Goal: Task Accomplishment & Management: Complete application form

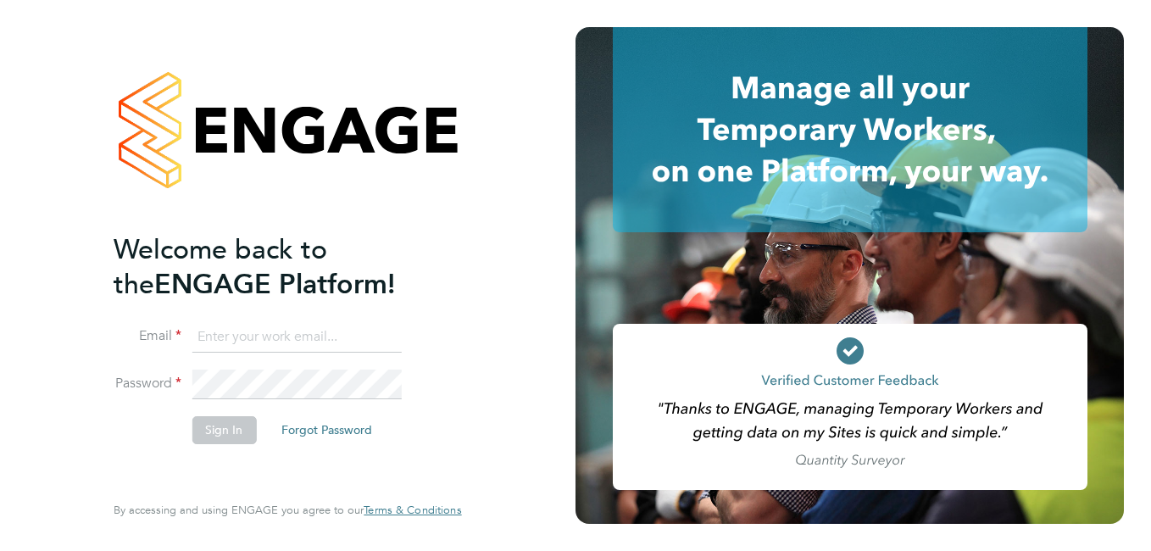
type input "amie.day@morganhunt.com"
click at [218, 420] on button "Sign In" at bounding box center [224, 429] width 64 height 27
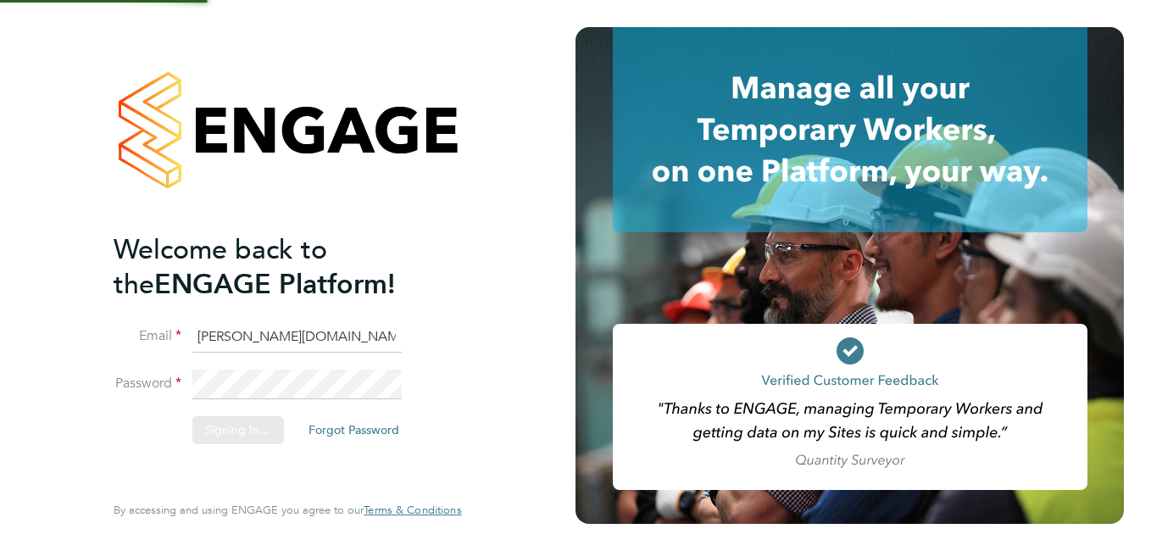
click at [231, 429] on div "Sorry, we are having problems connecting to our services." at bounding box center [288, 275] width 576 height 551
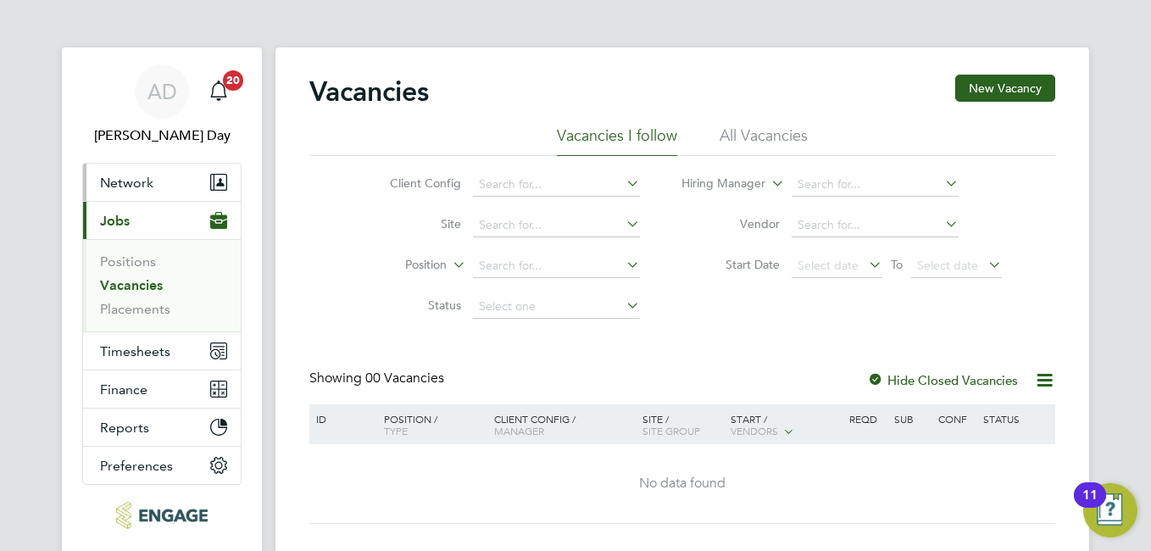
click at [214, 176] on icon "Main navigation" at bounding box center [212, 182] width 3 height 15
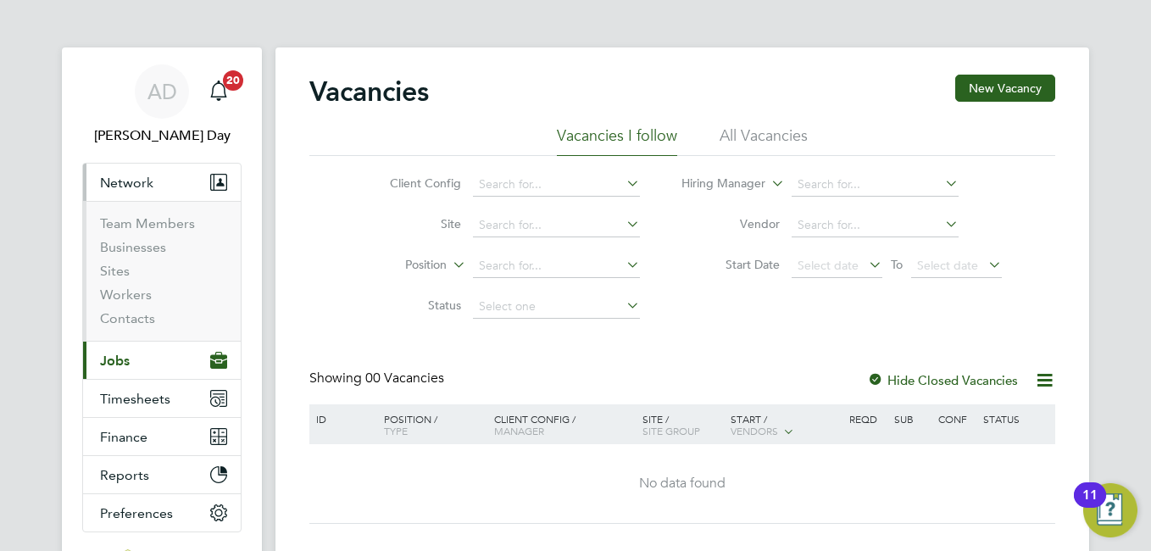
click at [151, 298] on li "Workers" at bounding box center [163, 299] width 127 height 24
click at [122, 297] on link "Workers" at bounding box center [126, 295] width 52 height 16
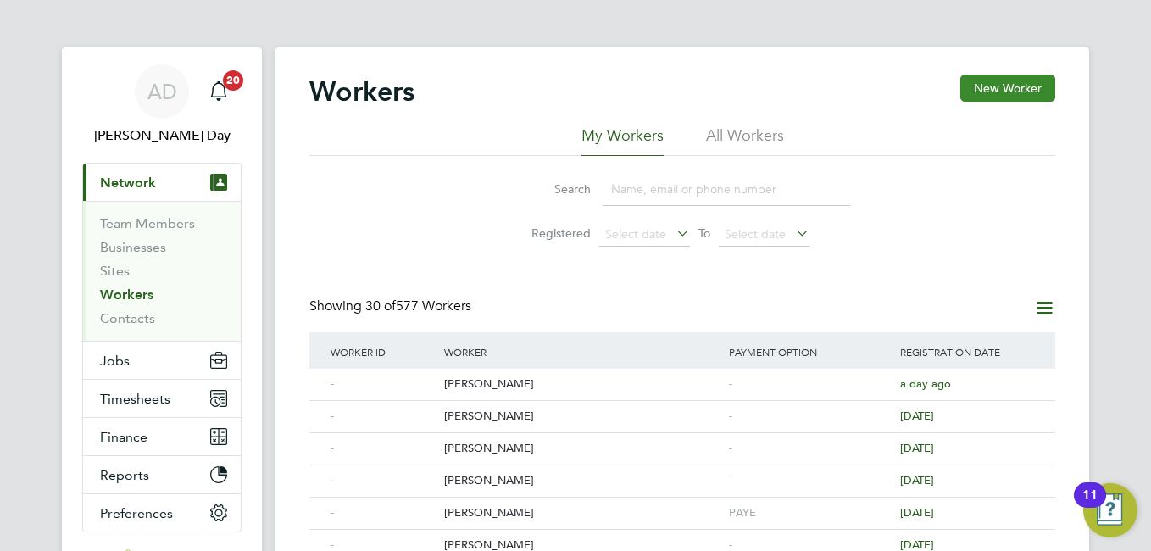
click at [1013, 87] on button "New Worker" at bounding box center [1008, 88] width 95 height 27
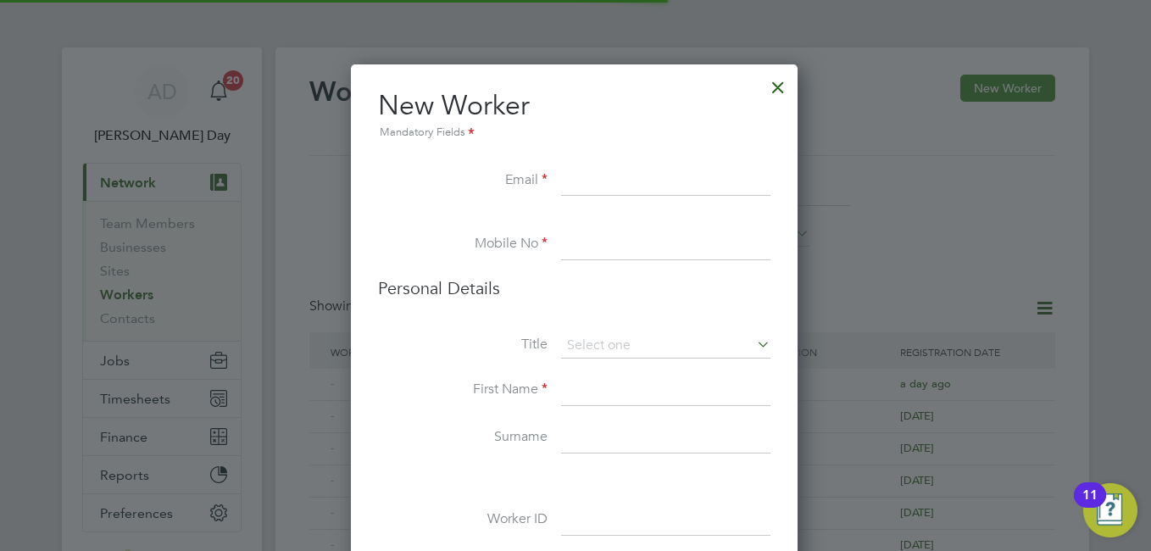
scroll to position [1434, 449]
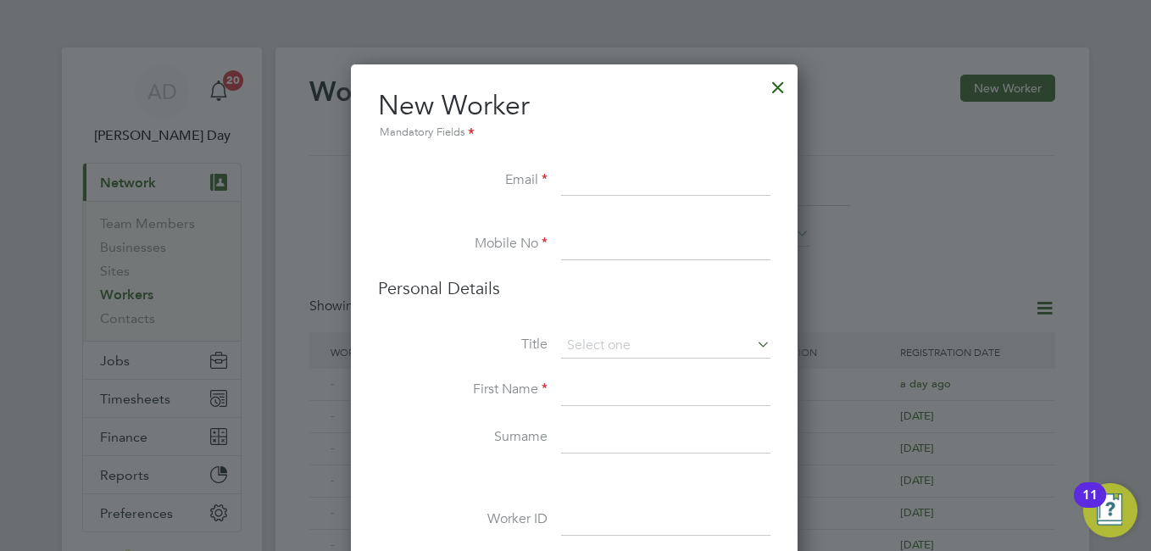
click at [582, 181] on input at bounding box center [665, 181] width 209 height 31
paste input "[EMAIL_ADDRESS][DOMAIN_NAME]"
type input "[EMAIL_ADDRESS][DOMAIN_NAME]"
click at [650, 236] on input at bounding box center [665, 245] width 209 height 31
paste input "[PHONE_NUMBER]"
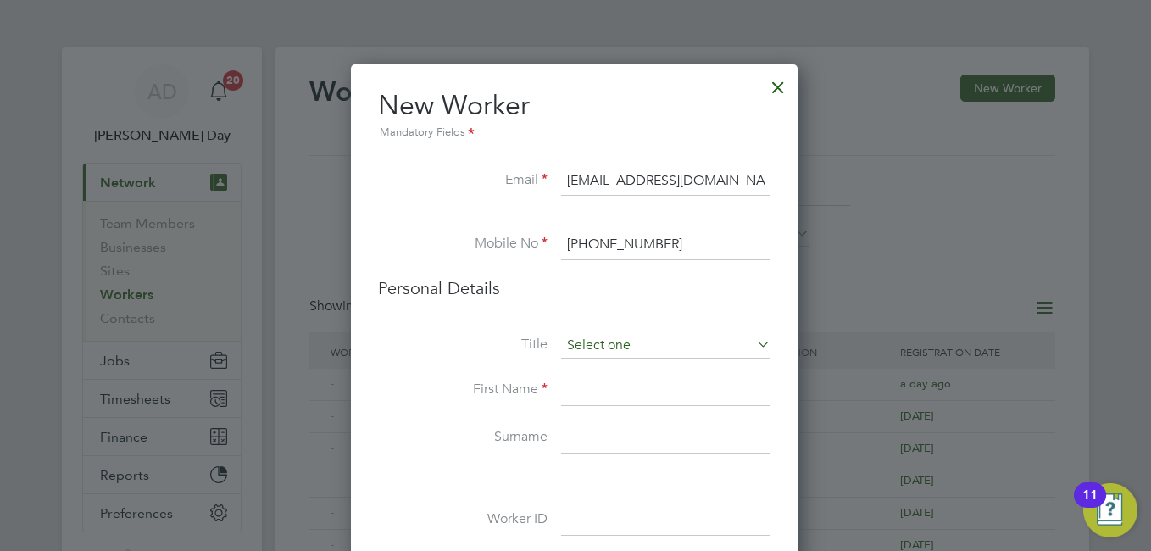
type input "[PHONE_NUMBER]"
click at [630, 353] on input at bounding box center [665, 345] width 209 height 25
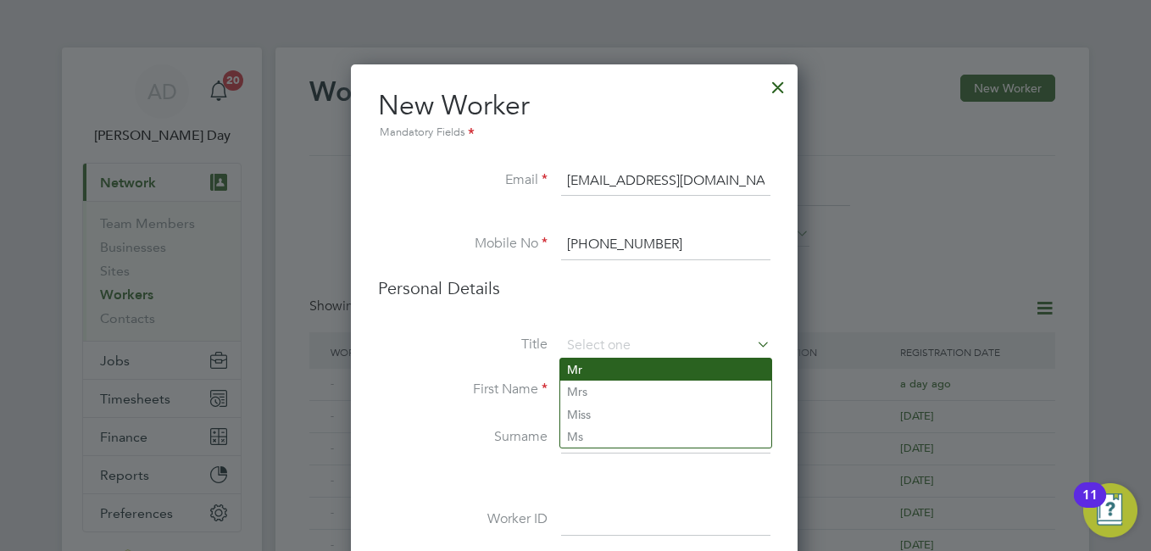
click at [568, 367] on li "Mr" at bounding box center [665, 370] width 211 height 22
type input "Mr"
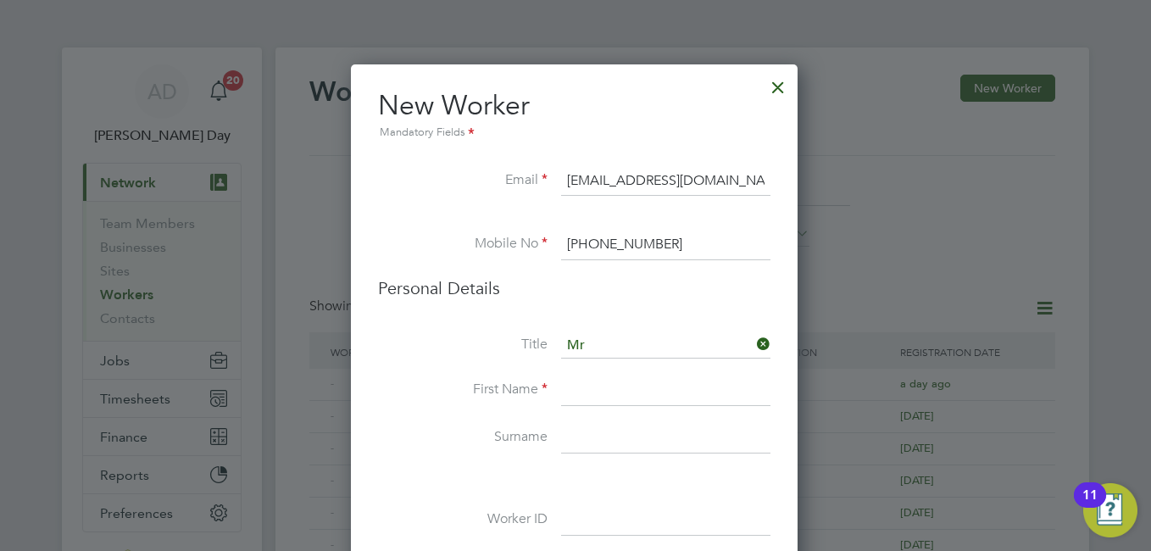
click at [754, 336] on icon at bounding box center [754, 344] width 0 height 24
click at [602, 403] on input at bounding box center [665, 391] width 209 height 31
click at [602, 388] on input at bounding box center [665, 391] width 209 height 31
paste input "Tolu"
type input "Tolu"
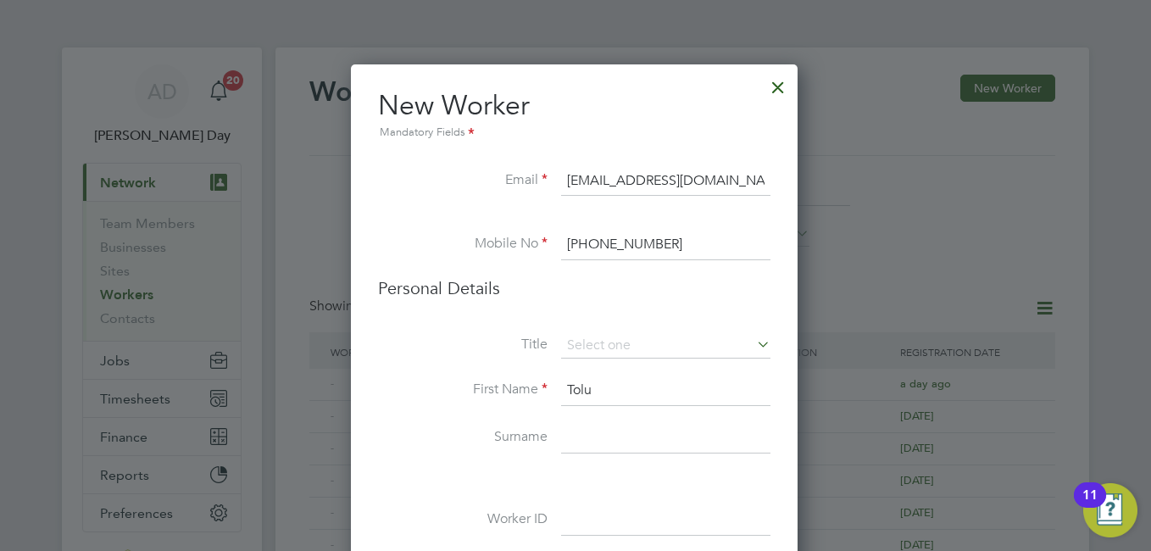
click at [583, 439] on input at bounding box center [665, 438] width 209 height 31
paste input "Omorere"
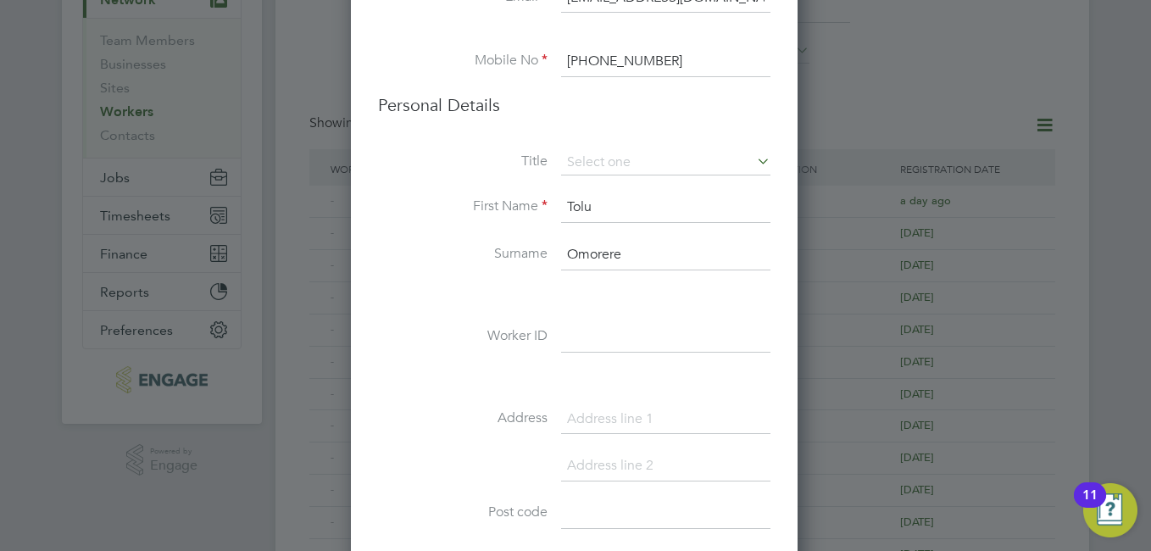
scroll to position [268, 0]
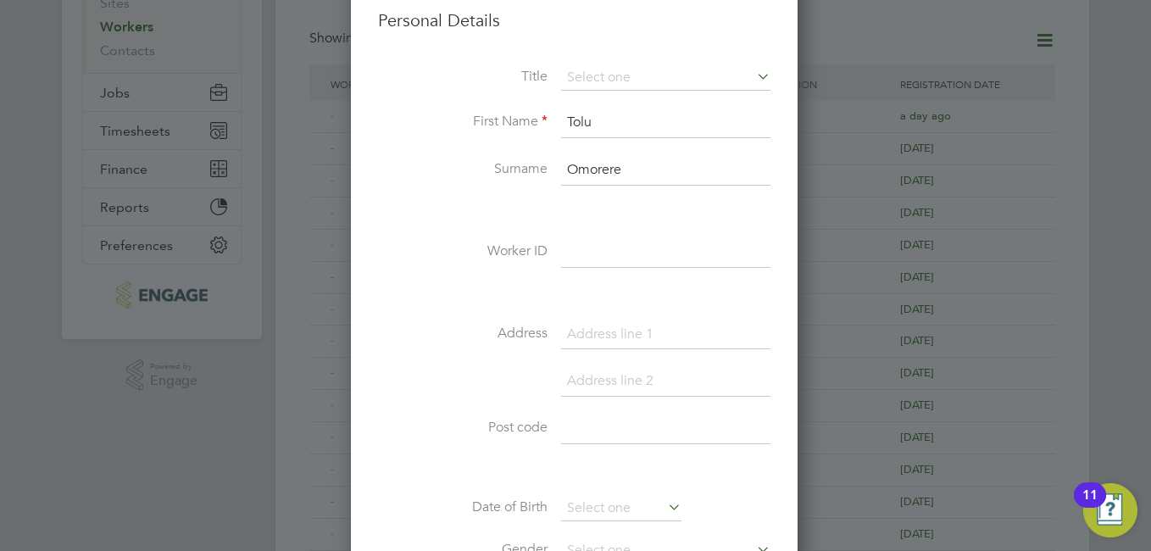
type input "Omorere"
click at [596, 338] on input at bounding box center [665, 335] width 209 height 31
type input "[STREET_ADDRESS][PERSON_NAME]"
click at [593, 368] on input at bounding box center [665, 381] width 209 height 31
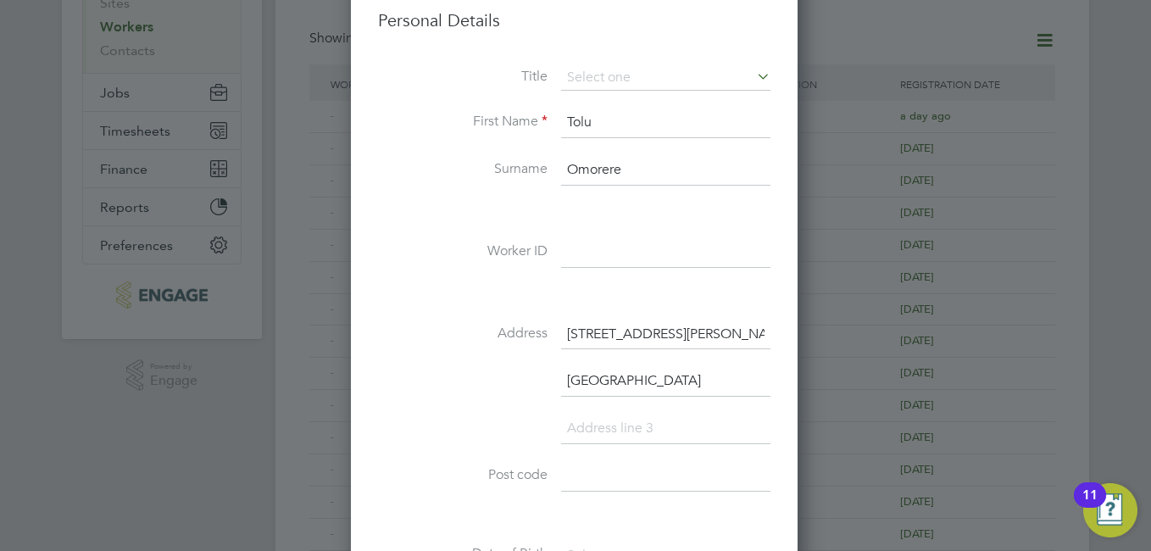
type input "[GEOGRAPHIC_DATA]"
click at [614, 437] on input at bounding box center [665, 429] width 209 height 31
click at [606, 471] on input at bounding box center [665, 476] width 209 height 31
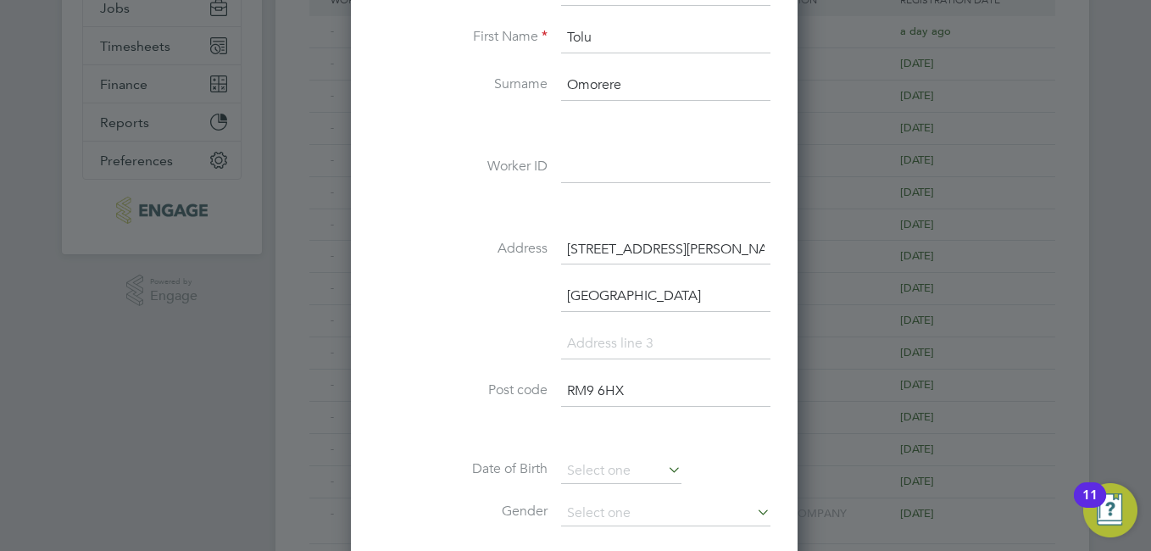
scroll to position [437, 0]
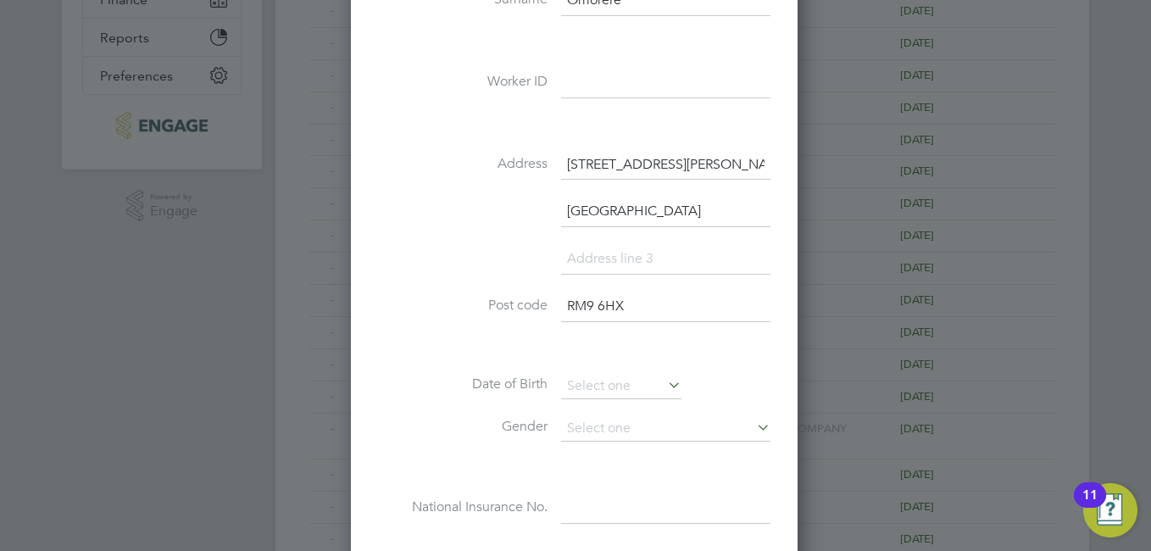
type input "RM9 6HX"
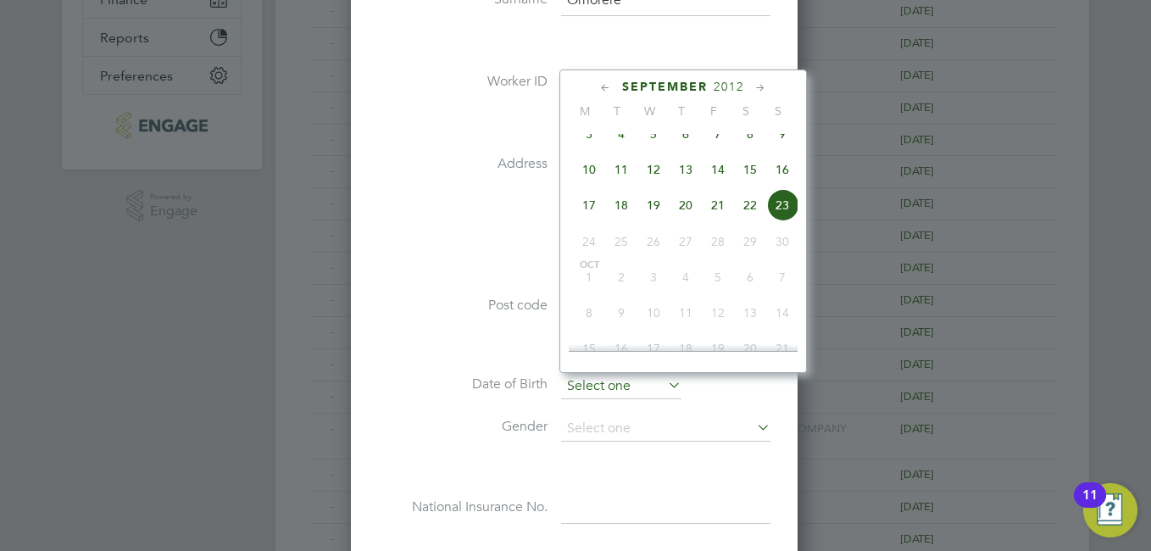
click at [616, 382] on input at bounding box center [621, 386] width 120 height 25
click at [744, 81] on span "2012" at bounding box center [729, 87] width 31 height 14
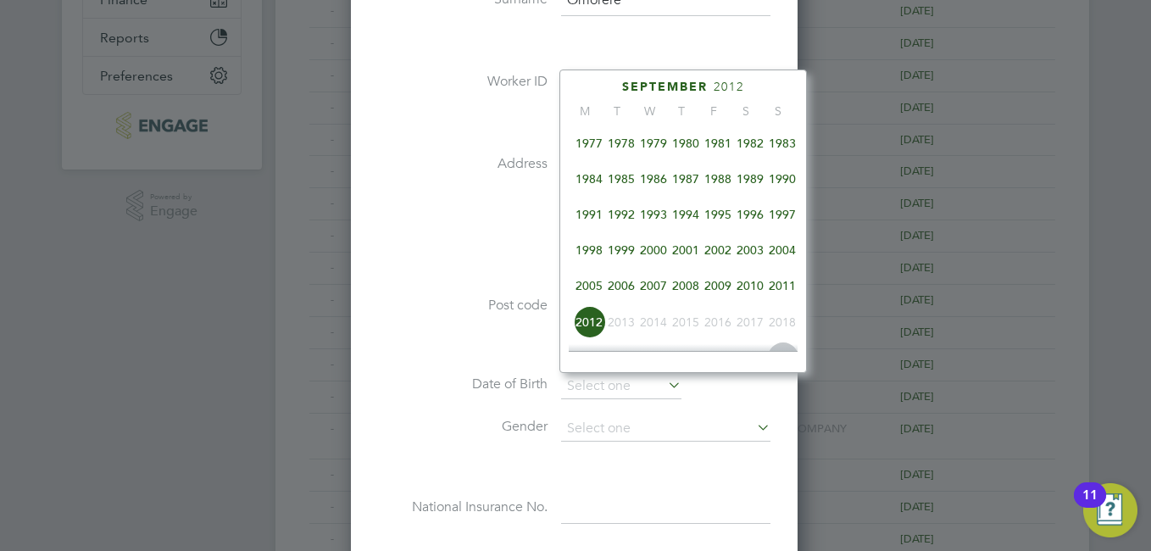
scroll to position [280, 0]
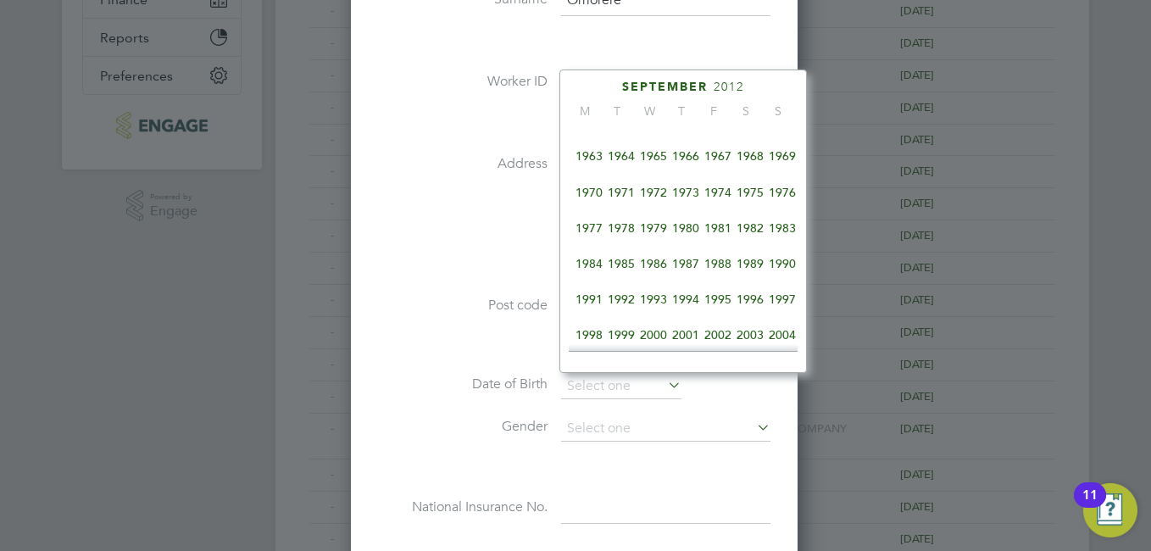
click at [673, 164] on span "1966" at bounding box center [686, 156] width 32 height 32
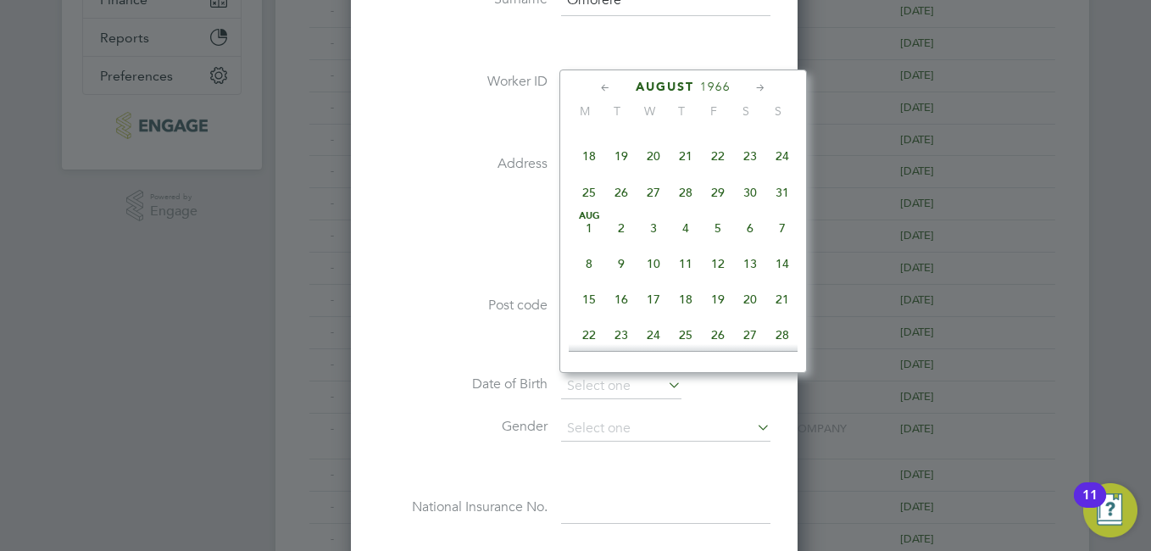
click at [723, 81] on span "1966" at bounding box center [715, 87] width 31 height 14
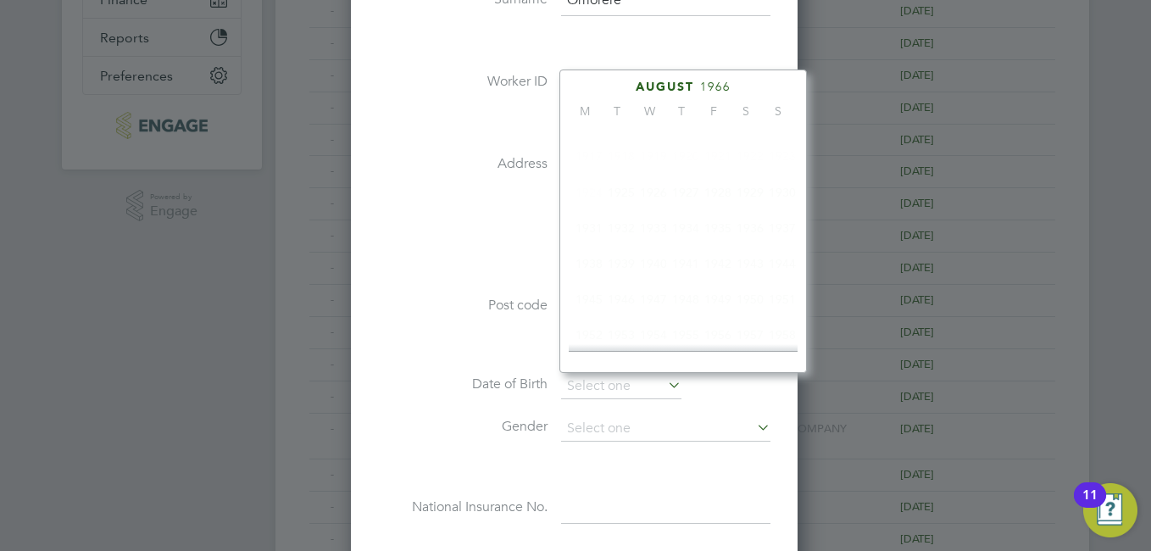
scroll to position [449, 0]
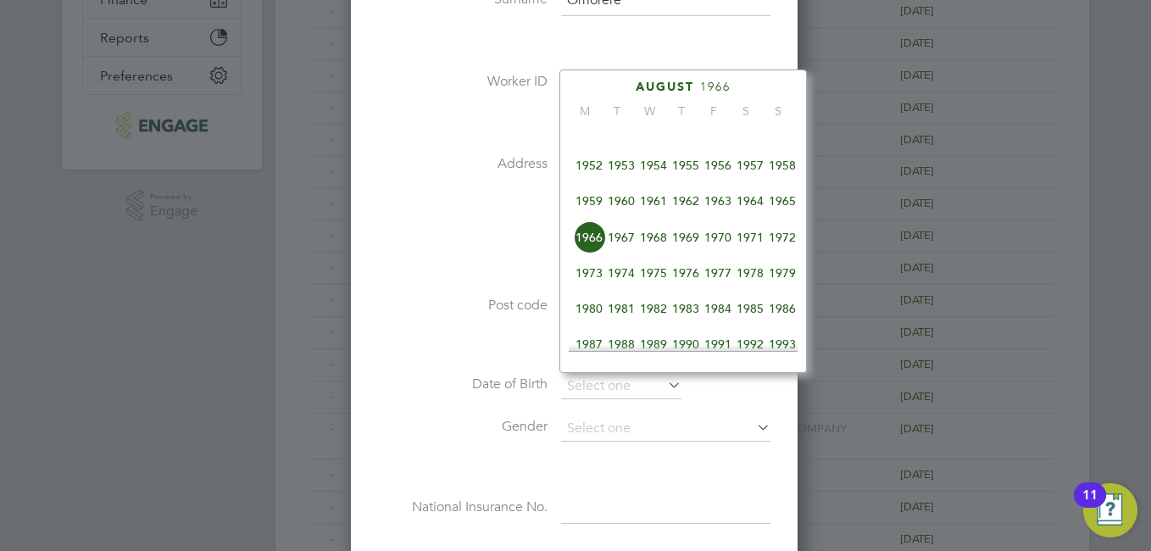
click at [792, 205] on span "1965" at bounding box center [782, 201] width 32 height 32
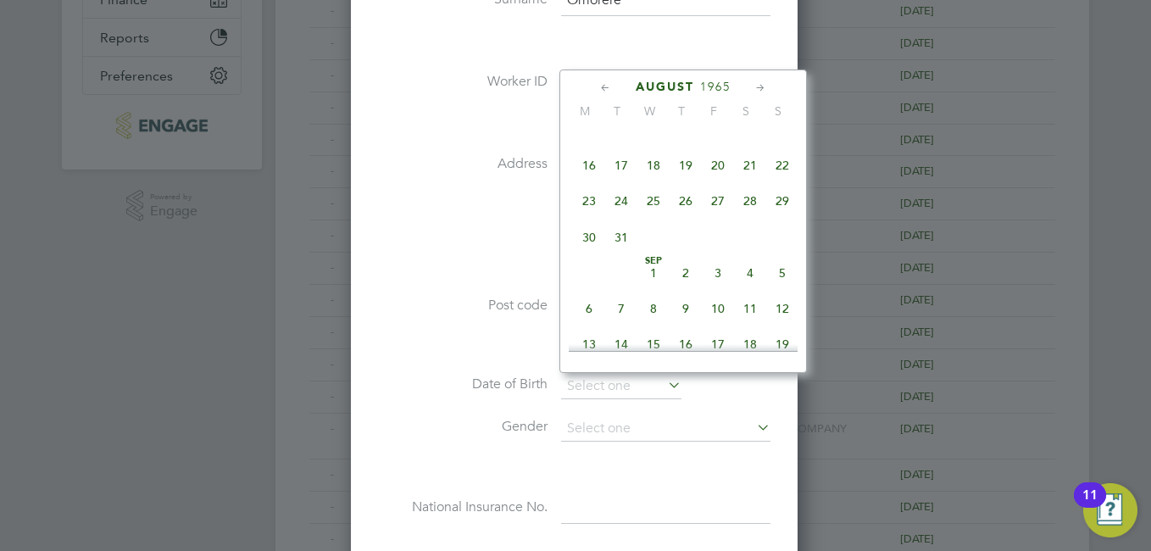
click at [659, 84] on span "August" at bounding box center [665, 87] width 58 height 14
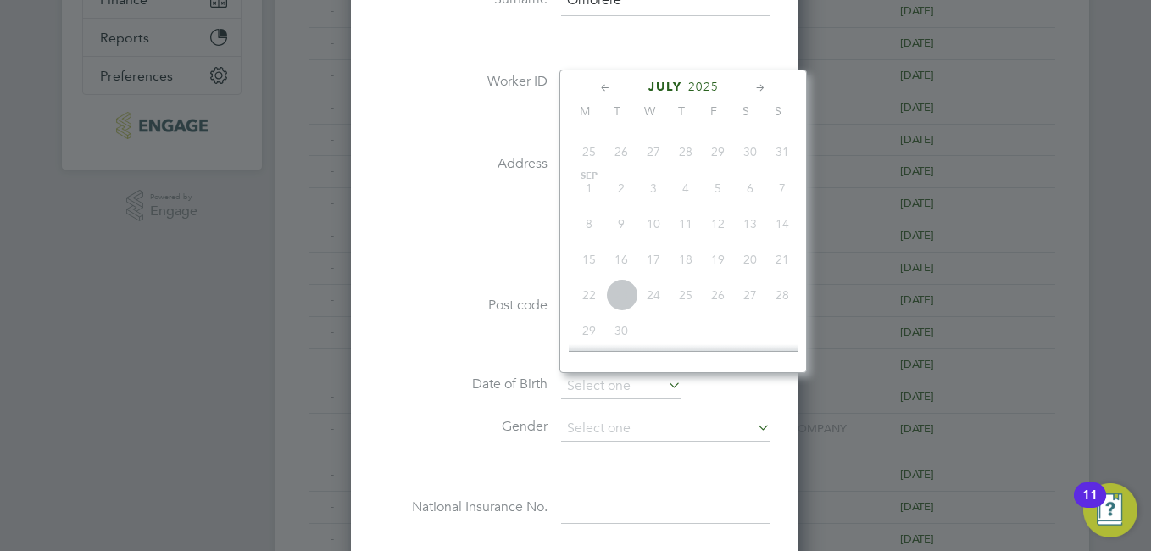
click at [694, 83] on span "2025" at bounding box center [703, 87] width 31 height 14
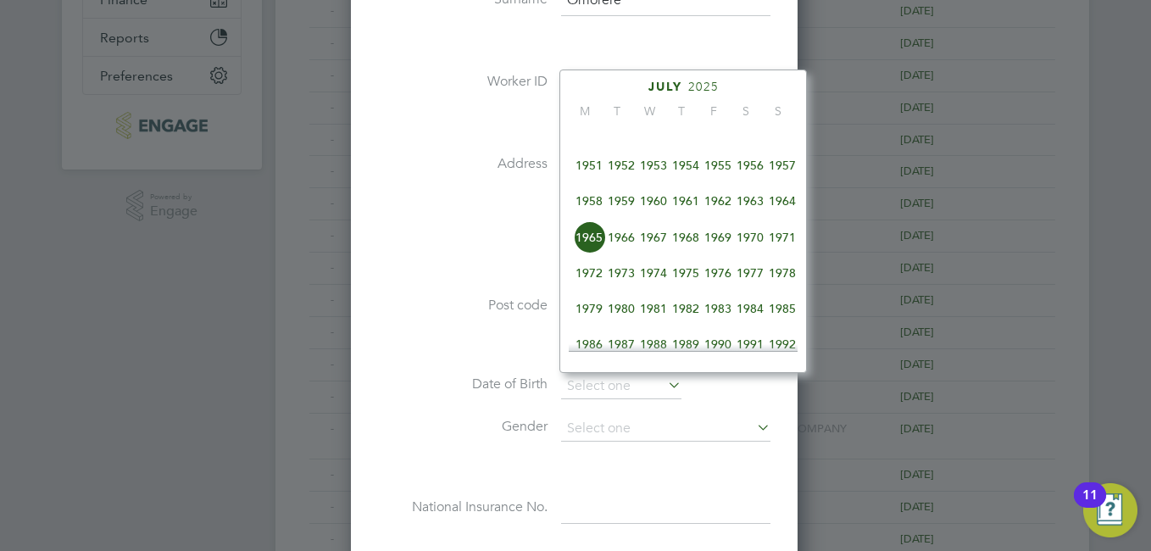
click at [586, 253] on span "1965" at bounding box center [589, 237] width 32 height 32
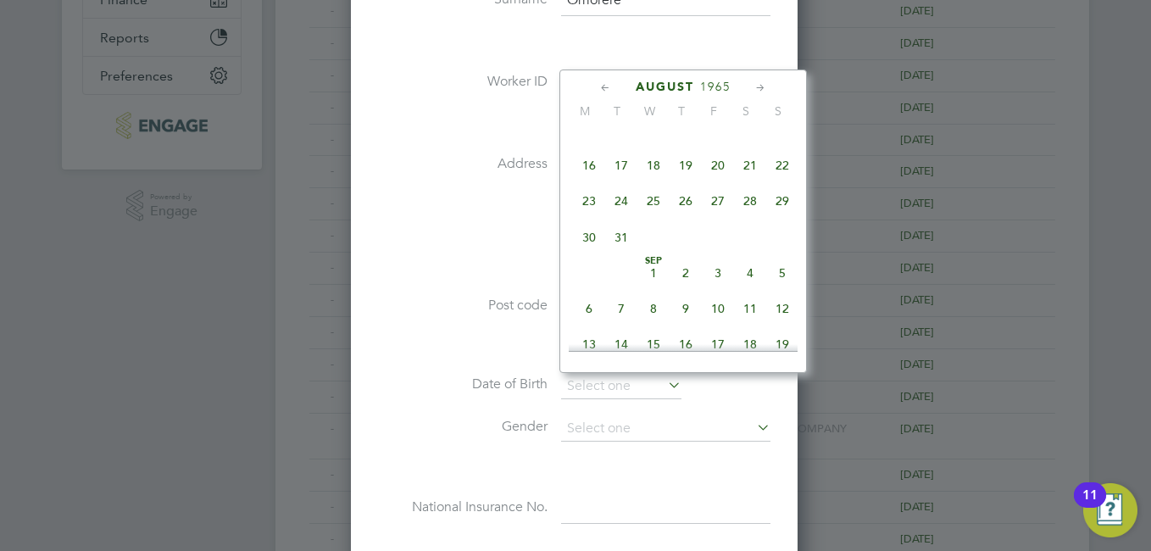
click at [602, 84] on icon at bounding box center [606, 88] width 16 height 19
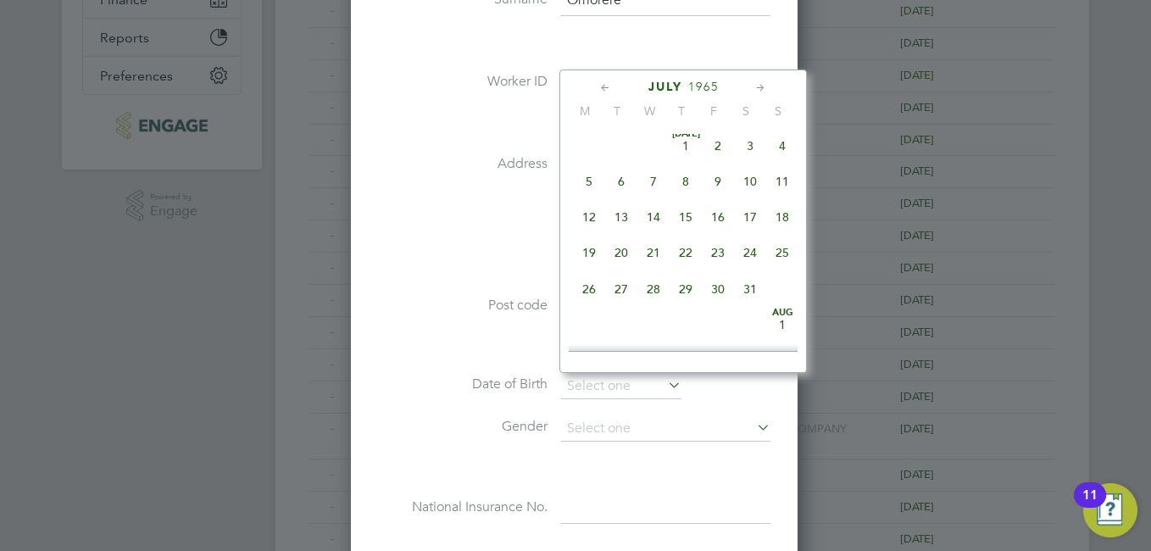
click at [602, 84] on icon at bounding box center [606, 88] width 16 height 19
click at [745, 159] on span "3" at bounding box center [750, 150] width 32 height 32
type input "[DATE]"
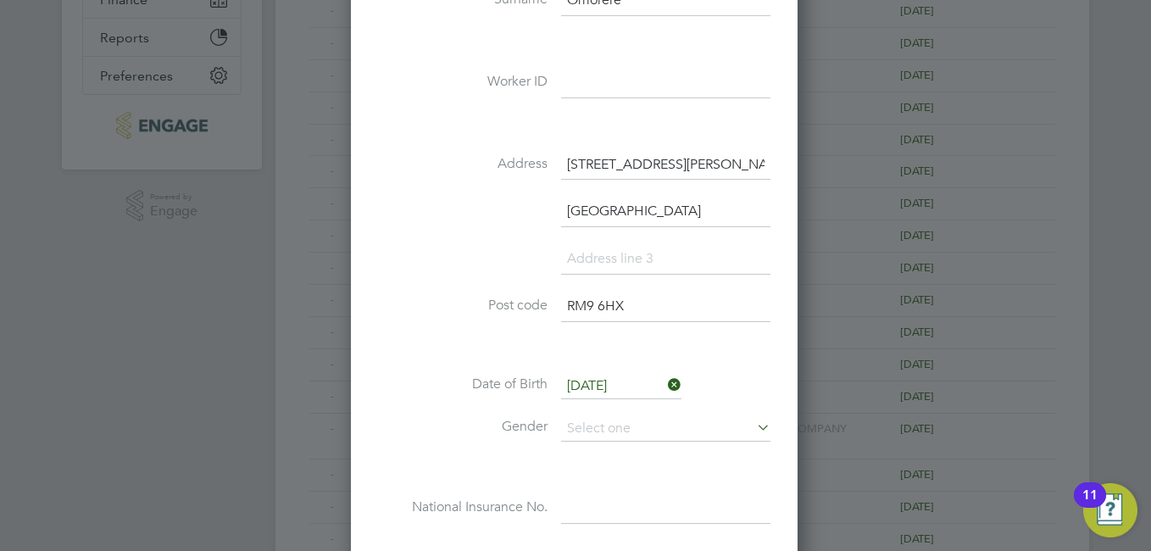
scroll to position [522, 0]
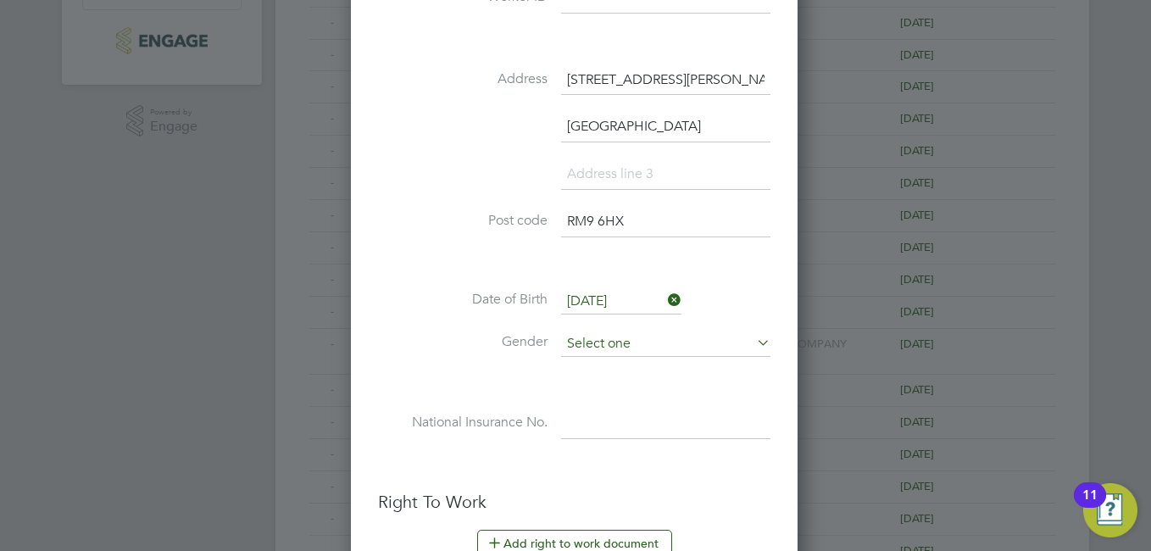
click at [701, 347] on input at bounding box center [665, 343] width 209 height 25
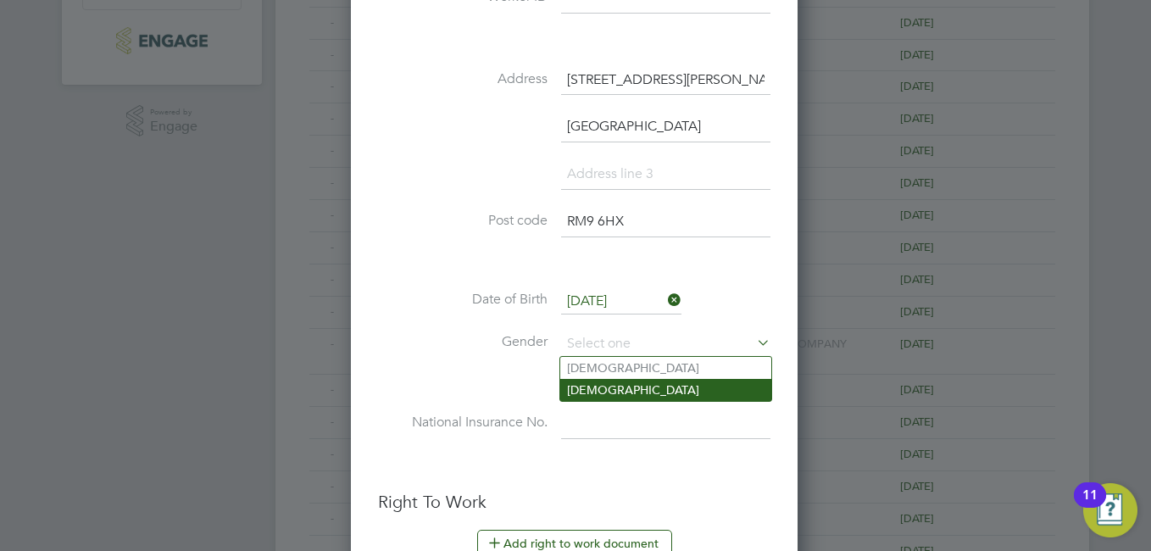
click at [627, 393] on li "[DEMOGRAPHIC_DATA]" at bounding box center [665, 390] width 211 height 22
type input "[DEMOGRAPHIC_DATA]"
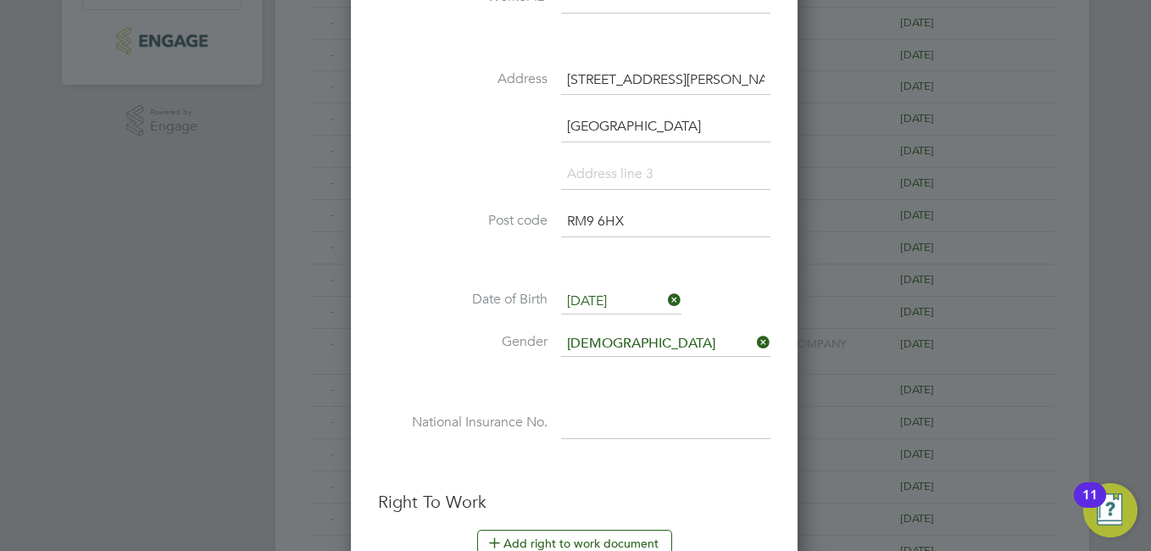
click at [633, 421] on input at bounding box center [665, 424] width 209 height 31
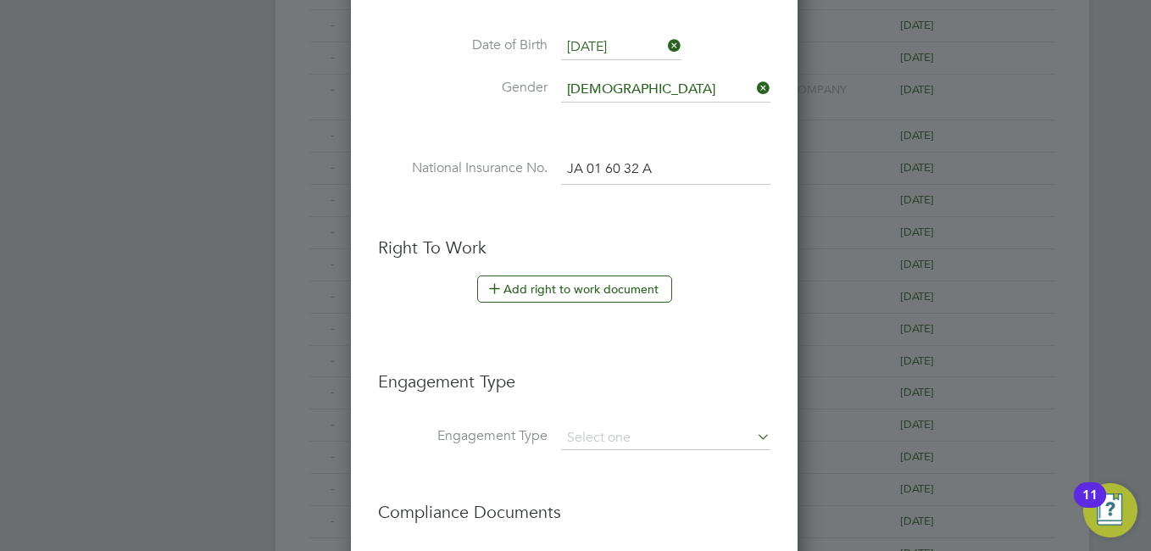
scroll to position [861, 0]
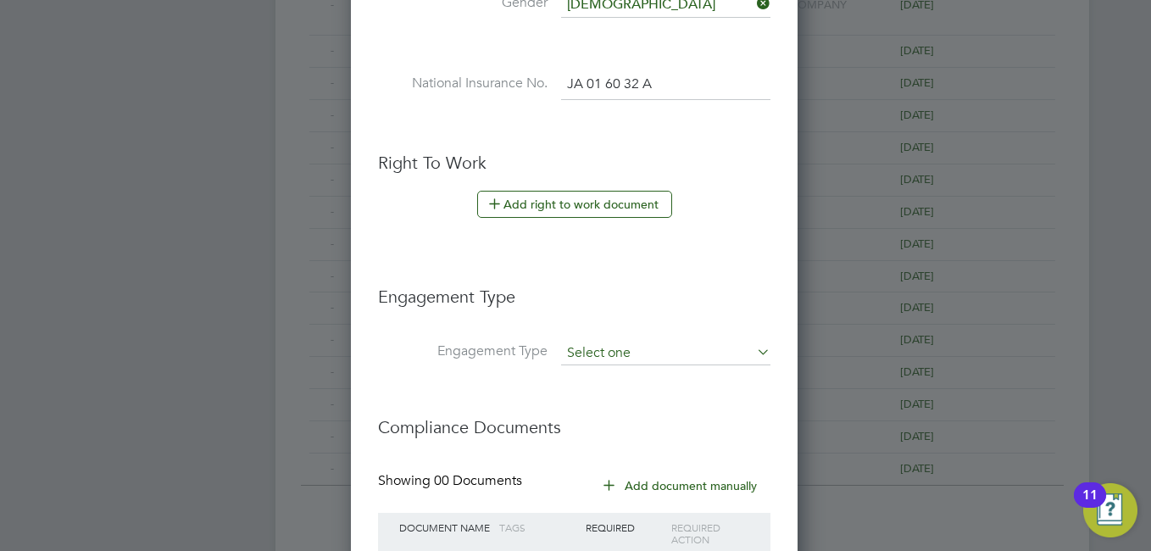
type input "JA 01 60 32 A"
click at [660, 348] on input at bounding box center [665, 354] width 209 height 24
click at [656, 311] on li "Engagement Type" at bounding box center [574, 305] width 393 height 73
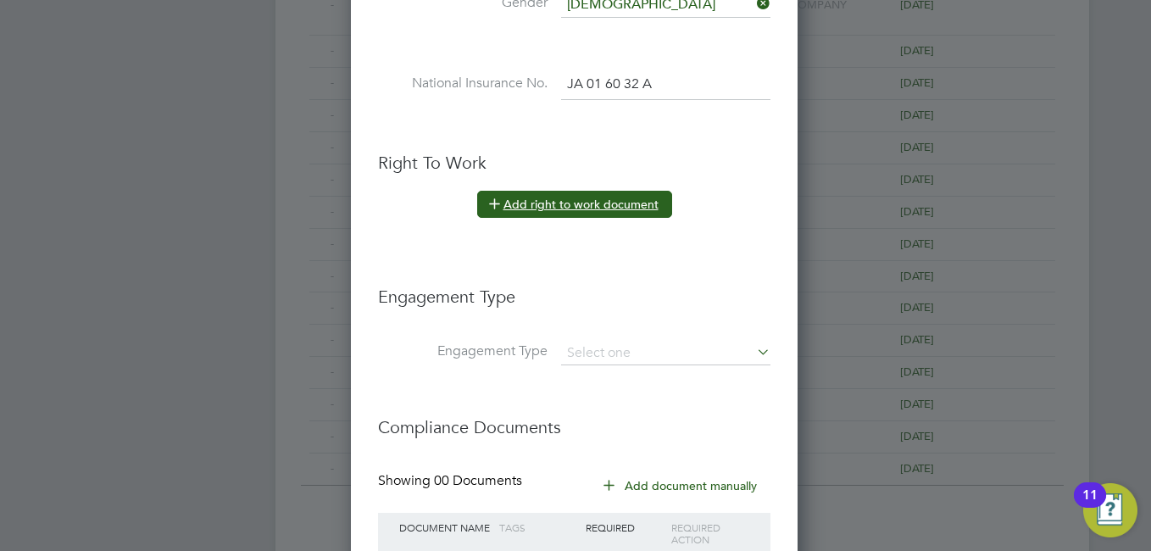
click at [564, 200] on button "Add right to work document" at bounding box center [574, 204] width 195 height 27
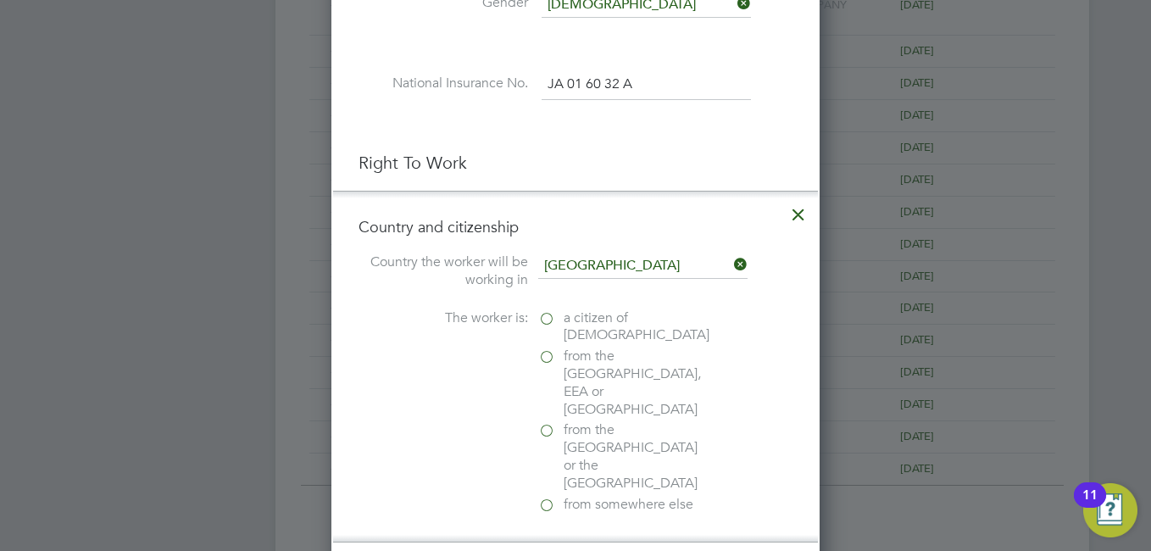
click at [570, 320] on span "a citizen of [DEMOGRAPHIC_DATA]" at bounding box center [637, 327] width 146 height 36
click at [0, 0] on input "a citizen of [DEMOGRAPHIC_DATA]" at bounding box center [0, 0] width 0 height 0
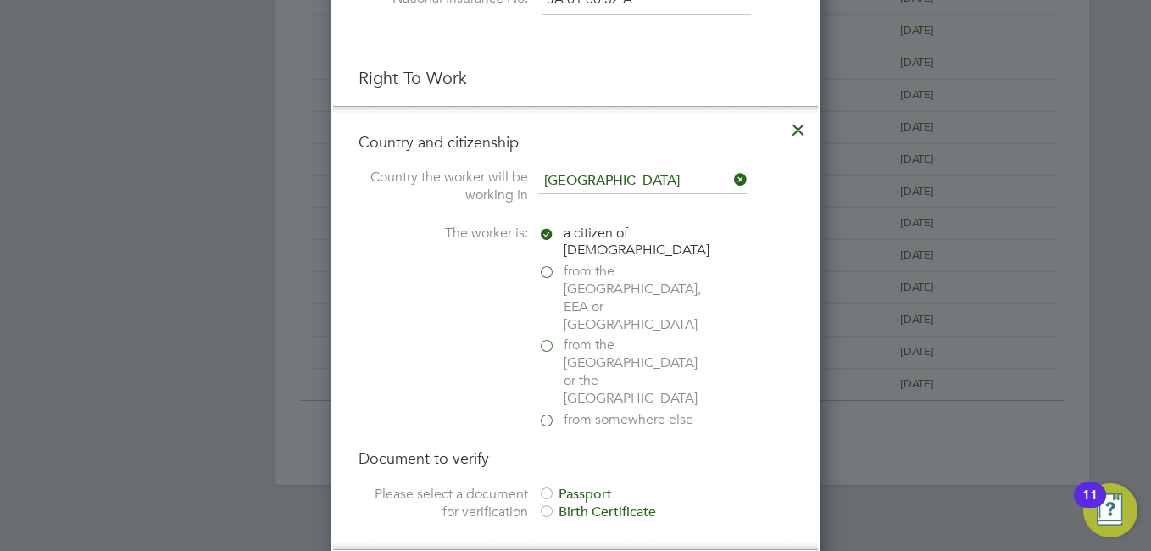
click at [549, 487] on div at bounding box center [546, 495] width 17 height 17
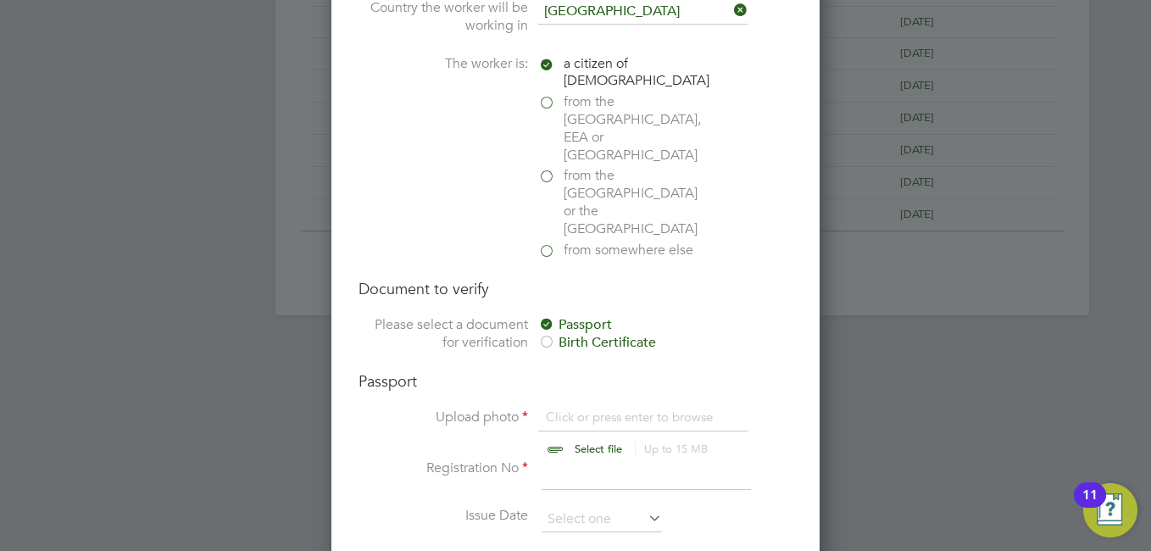
click at [565, 409] on input "file" at bounding box center [615, 434] width 266 height 51
type input "C:\fakepath\image (1).jpg"
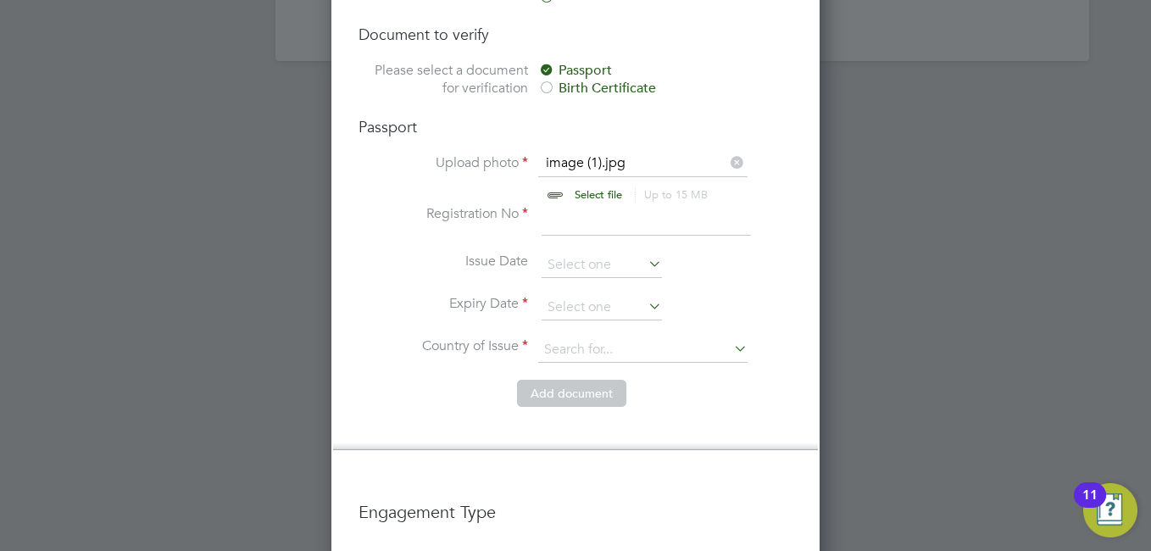
scroll to position [1455, 0]
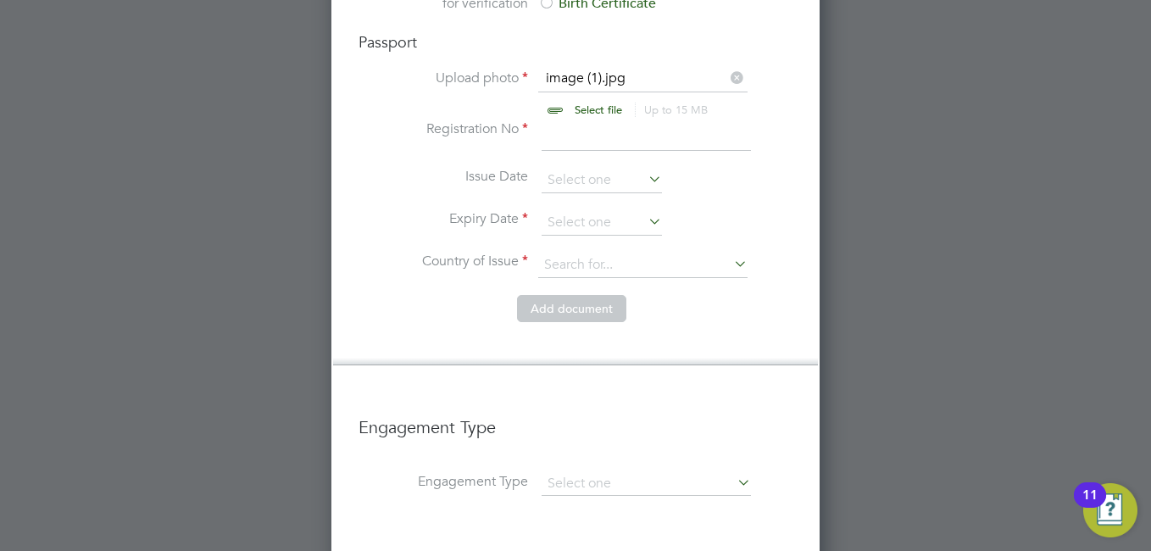
click at [549, 295] on button "Add document" at bounding box center [571, 308] width 109 height 27
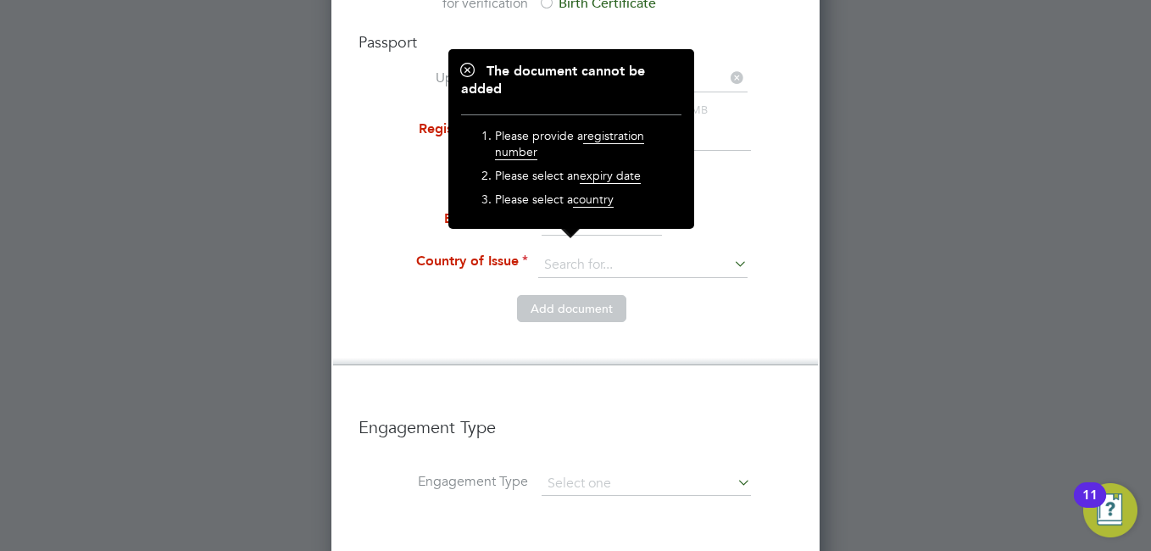
click at [707, 210] on li "Expiry Date" at bounding box center [576, 231] width 434 height 42
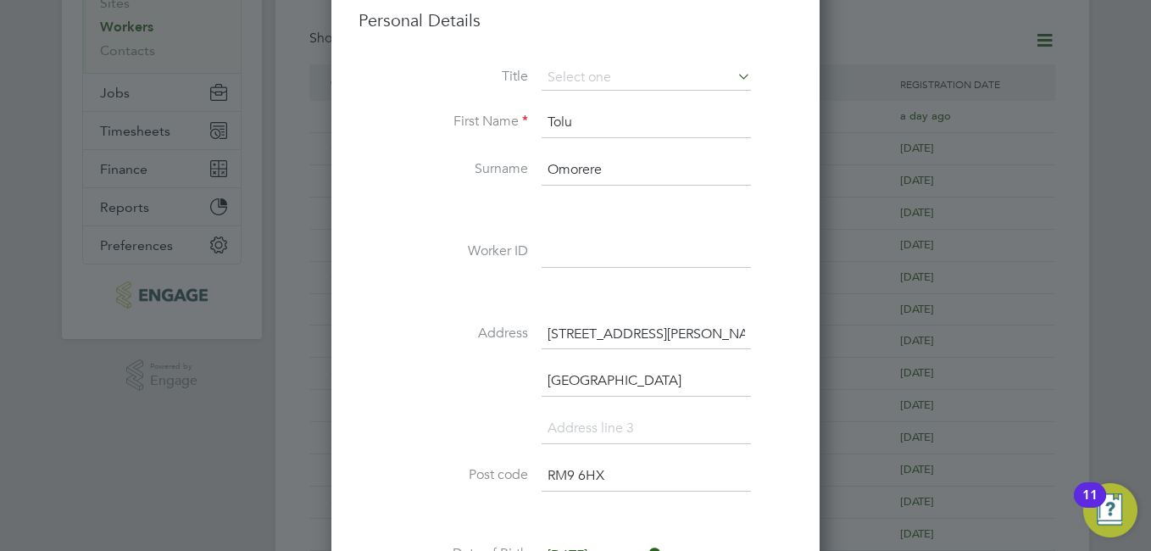
scroll to position [98, 0]
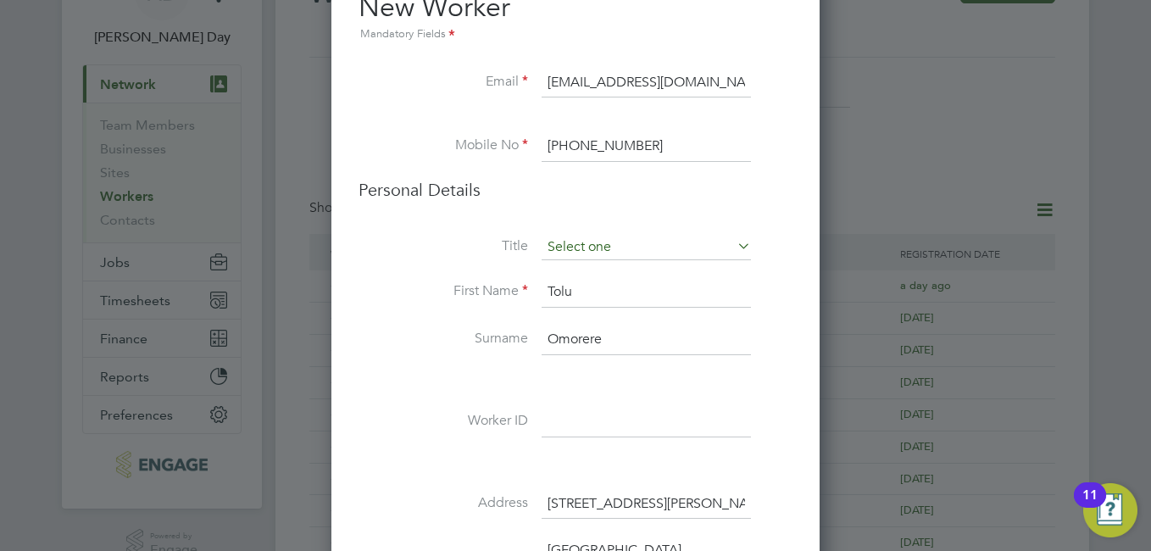
click at [669, 244] on input at bounding box center [646, 247] width 209 height 25
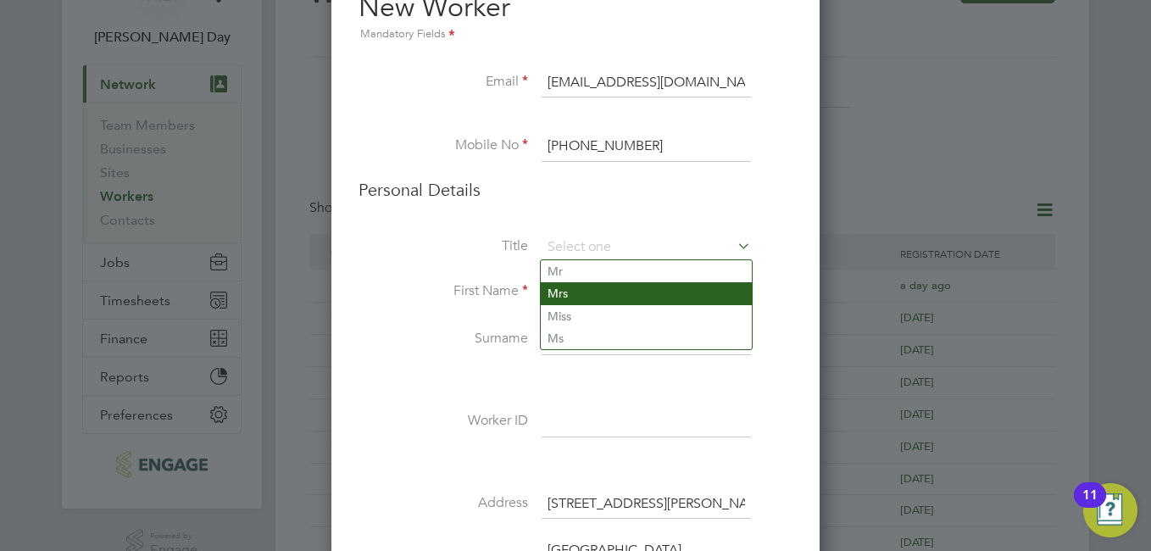
click at [554, 293] on li "Mrs" at bounding box center [646, 293] width 211 height 22
type input "Mrs"
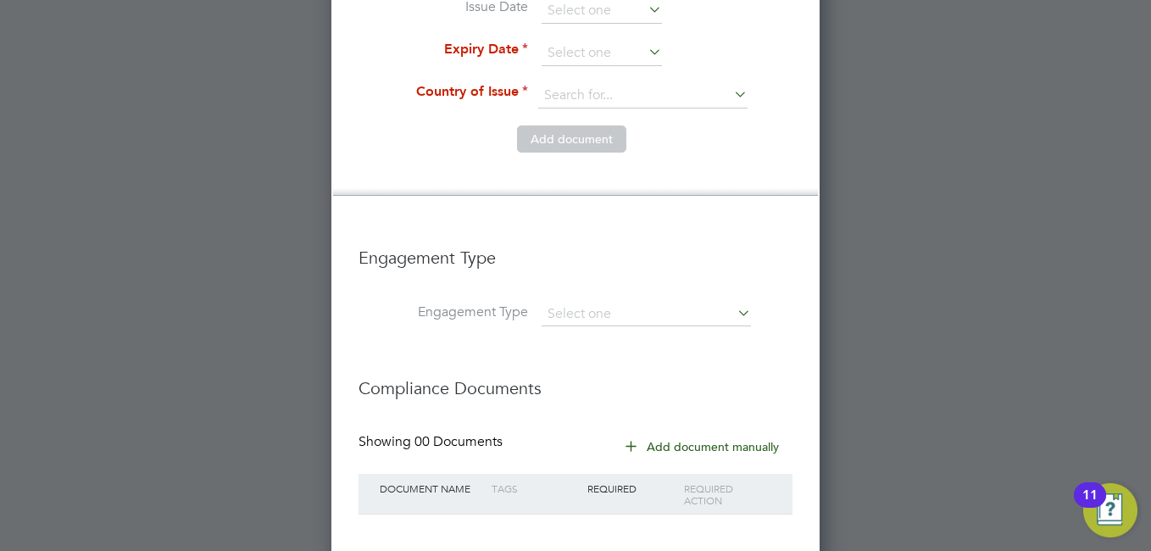
scroll to position [1665, 0]
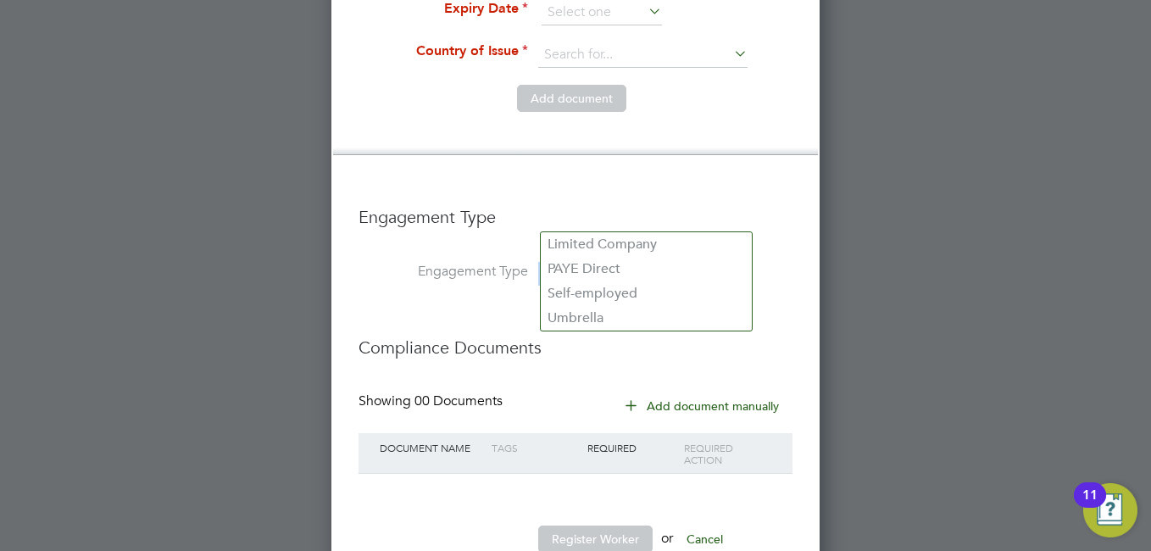
drag, startPoint x: 686, startPoint y: 209, endPoint x: 718, endPoint y: 222, distance: 35.0
click at [718, 262] on input at bounding box center [646, 274] width 209 height 24
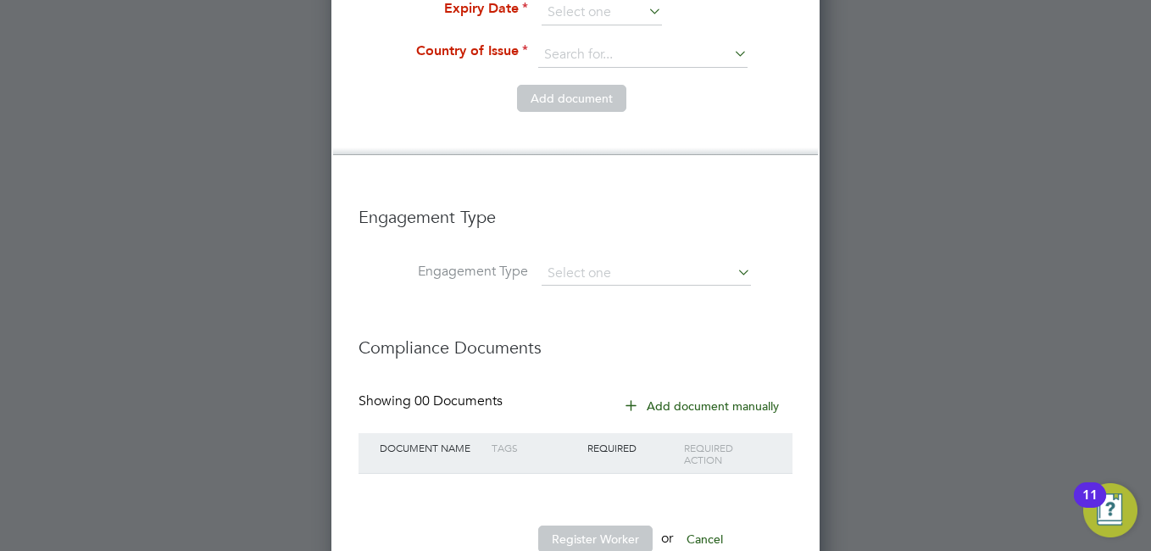
click at [594, 270] on li "PAYE Direct" at bounding box center [646, 269] width 211 height 25
type input "PAYE Direct"
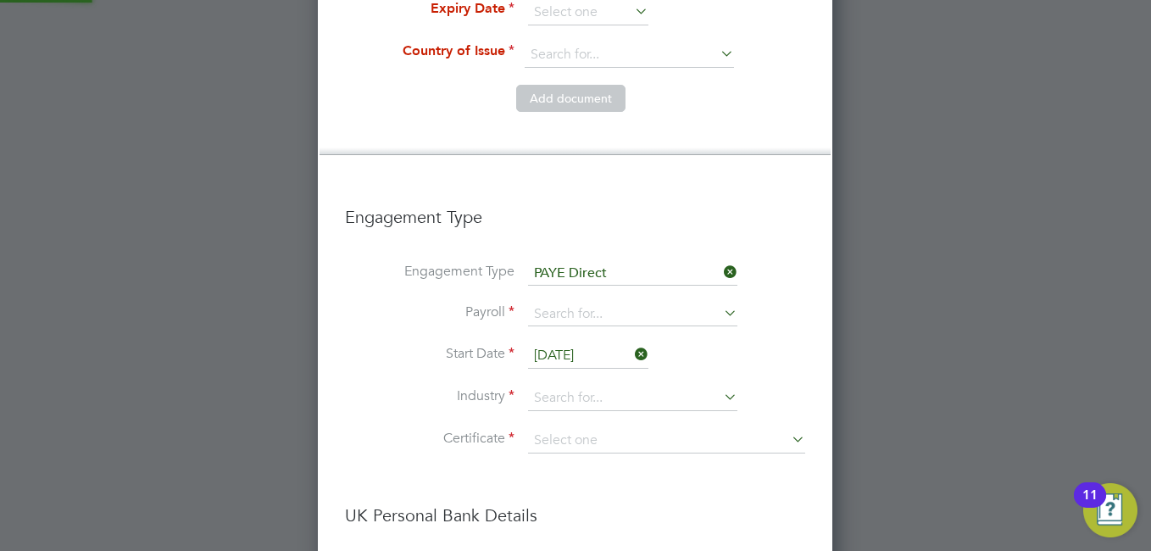
scroll to position [2646, 516]
click at [654, 303] on input at bounding box center [632, 315] width 209 height 24
click at [604, 286] on li "PAYE" at bounding box center [632, 285] width 211 height 25
type input "PAYE"
click at [699, 386] on input at bounding box center [632, 398] width 209 height 25
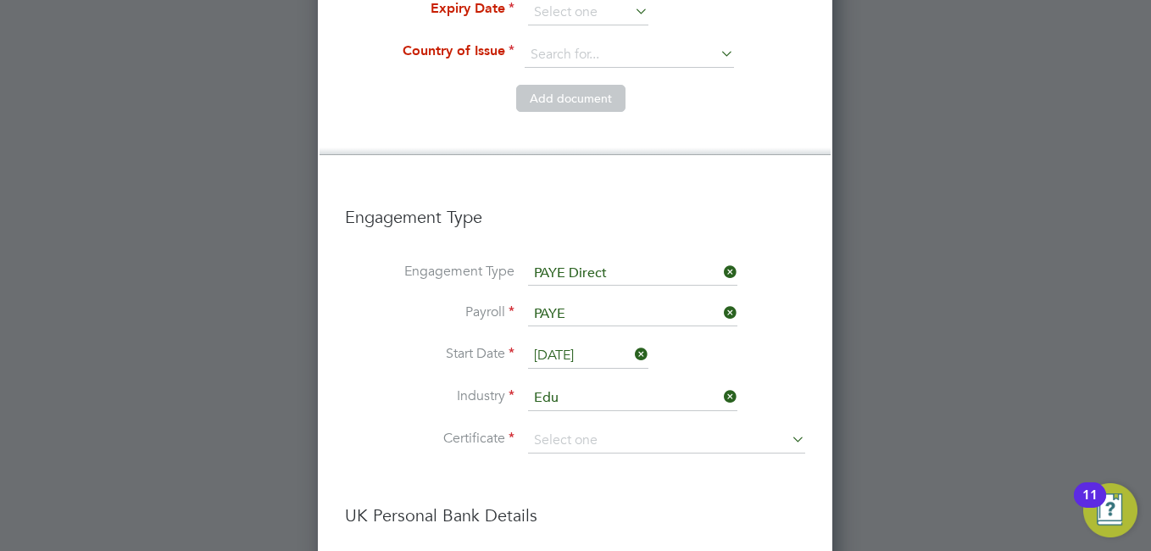
click at [607, 363] on li "Edu cation" at bounding box center [632, 369] width 211 height 23
type input "Education"
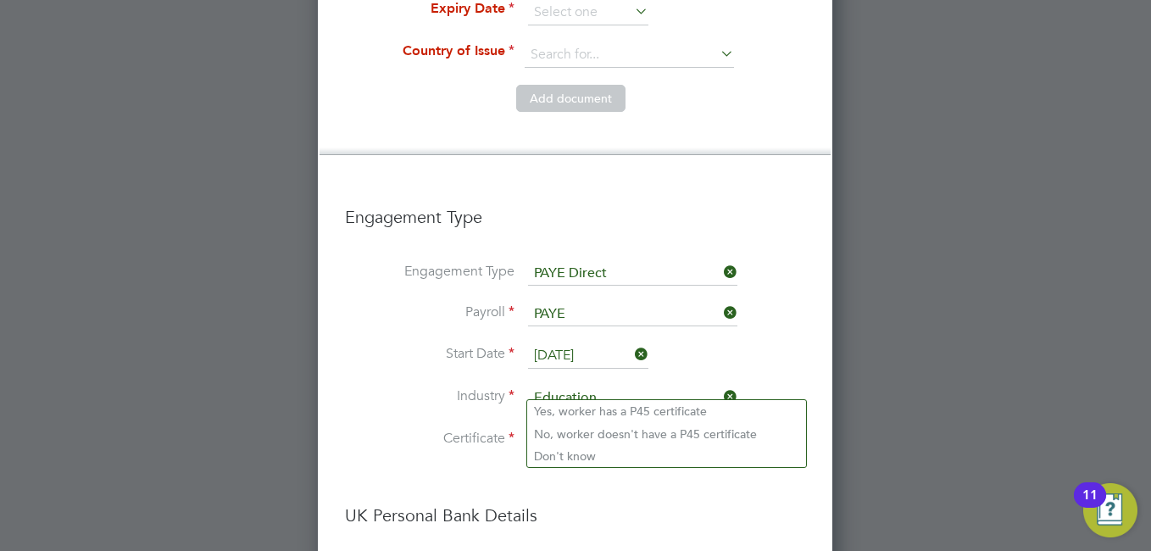
click at [675, 428] on input at bounding box center [666, 440] width 277 height 25
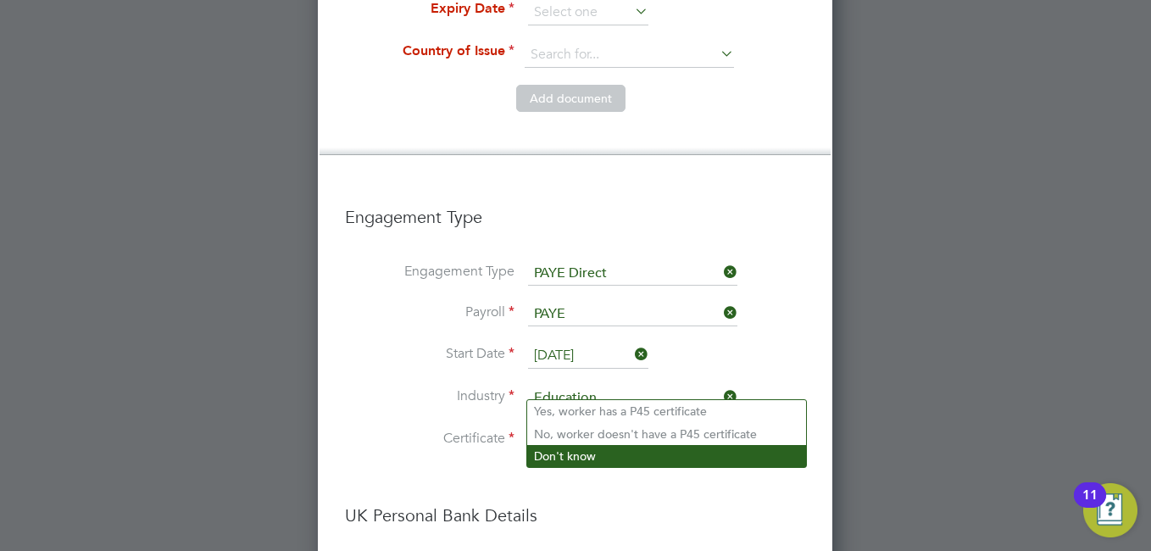
click at [562, 465] on li "Don't know" at bounding box center [666, 456] width 279 height 22
type input "Don't know"
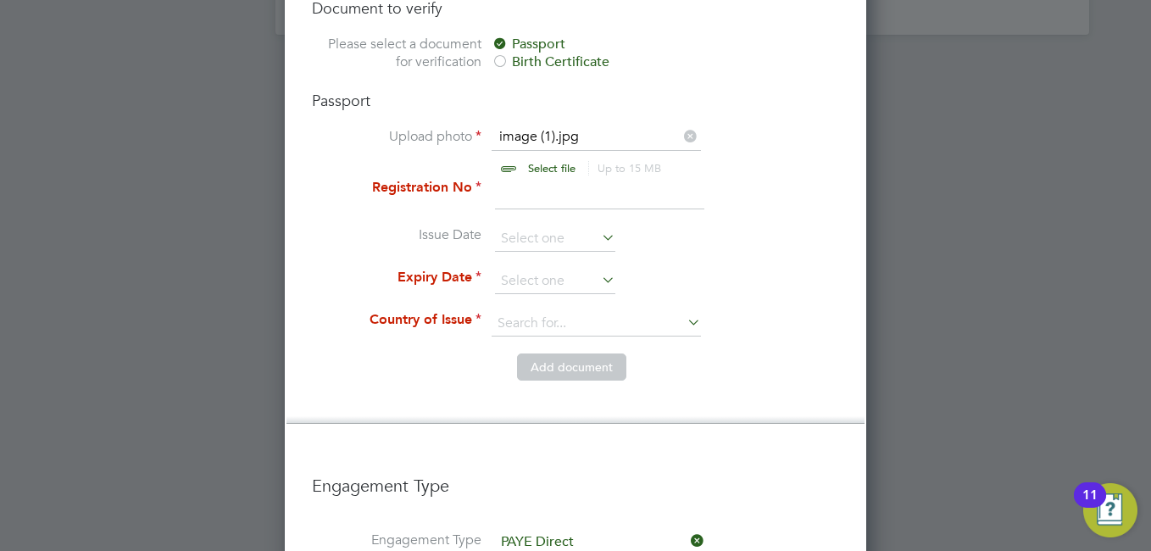
scroll to position [1312, 0]
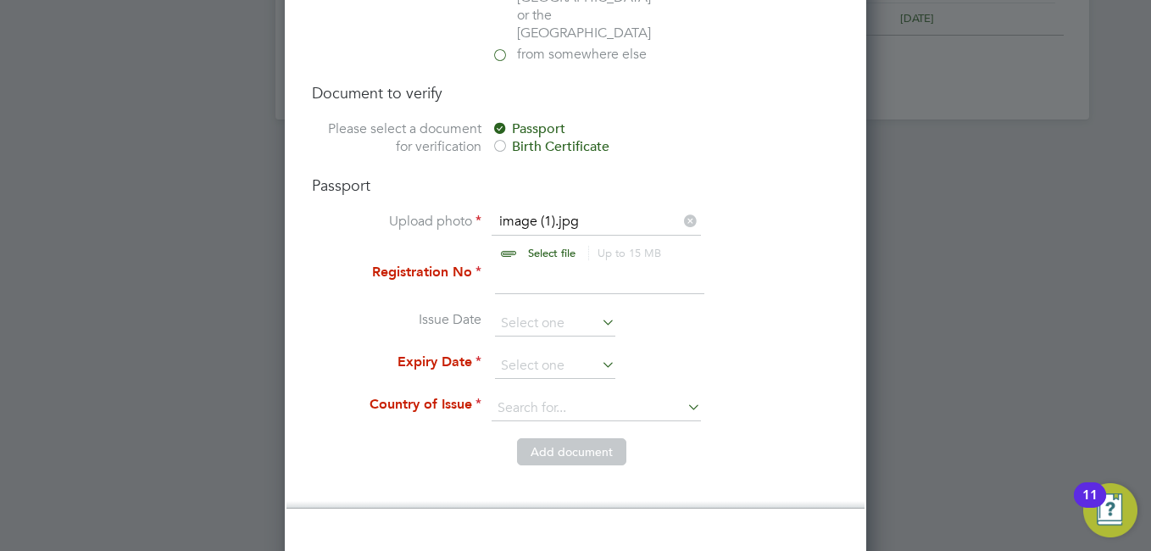
click at [536, 264] on input at bounding box center [599, 279] width 209 height 31
type input "564078480"
click at [581, 311] on input at bounding box center [555, 323] width 120 height 25
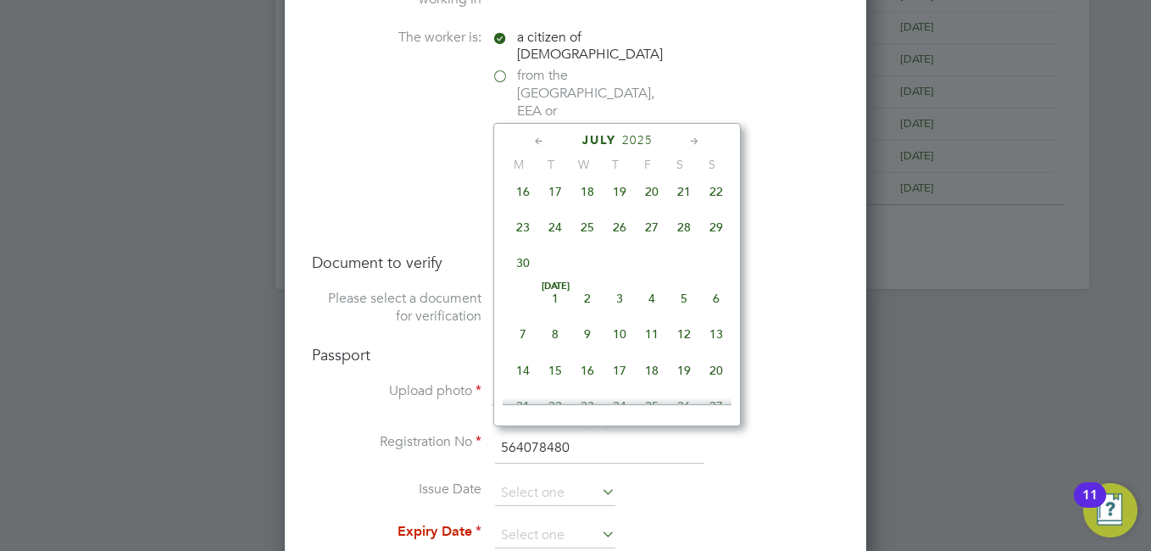
scroll to position [1057, 0]
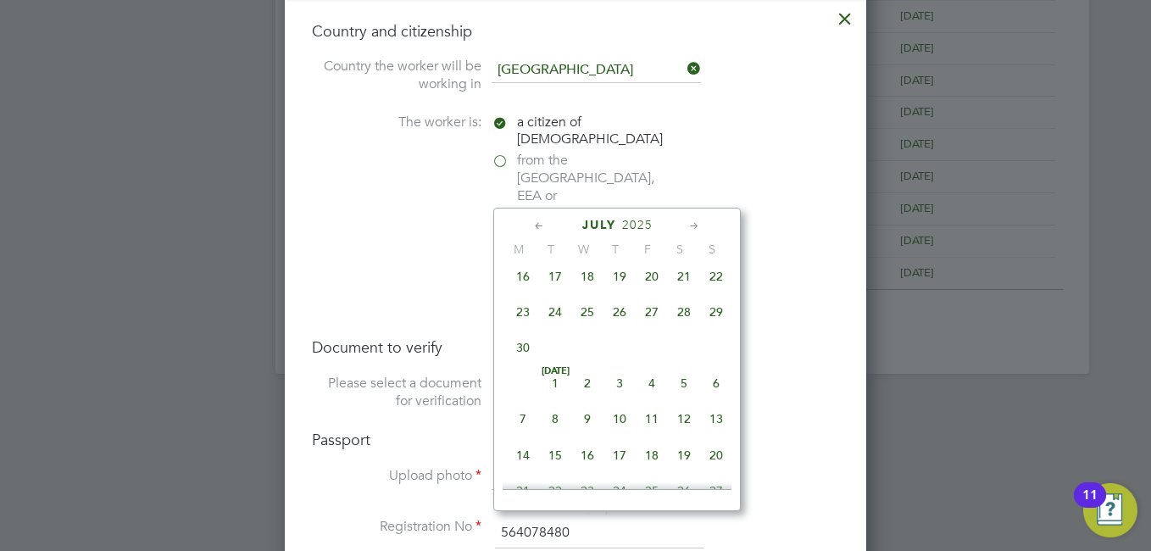
click at [639, 221] on span "2025" at bounding box center [637, 225] width 31 height 14
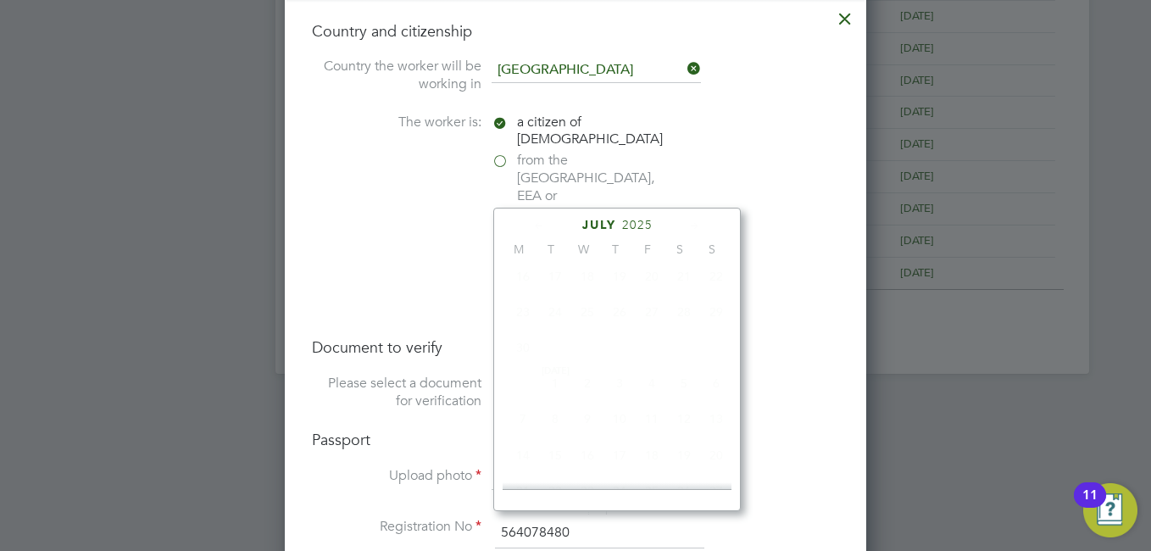
scroll to position [449, 0]
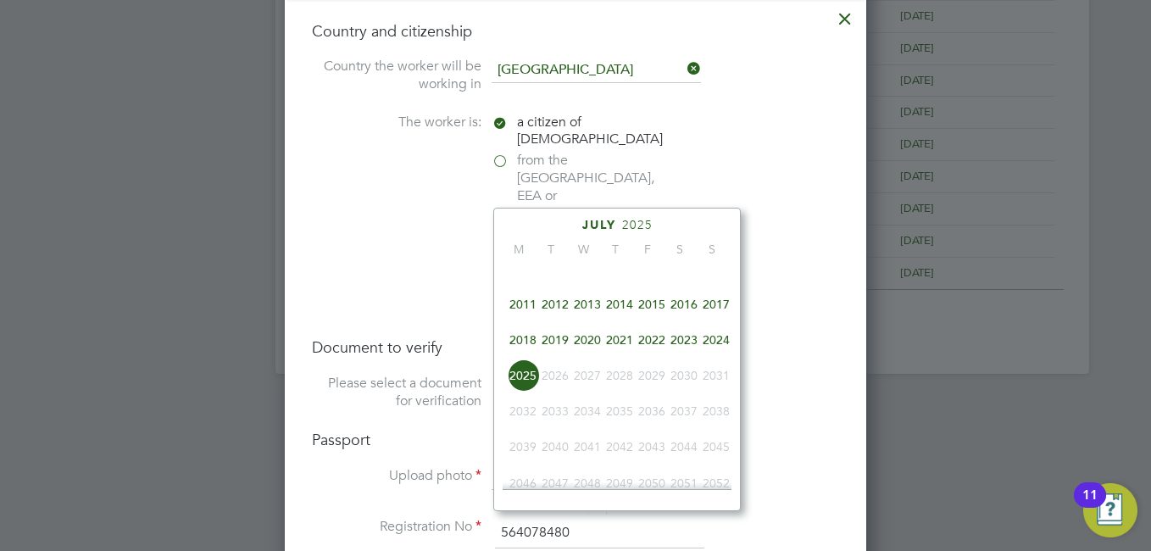
click at [713, 315] on span "2017" at bounding box center [716, 304] width 32 height 32
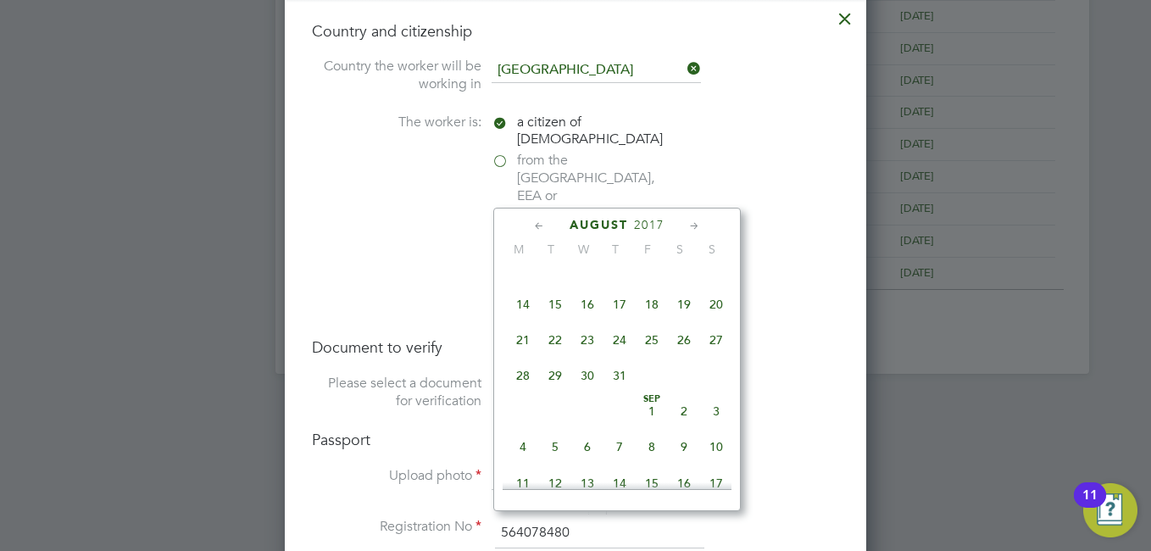
click at [695, 226] on icon at bounding box center [695, 226] width 16 height 19
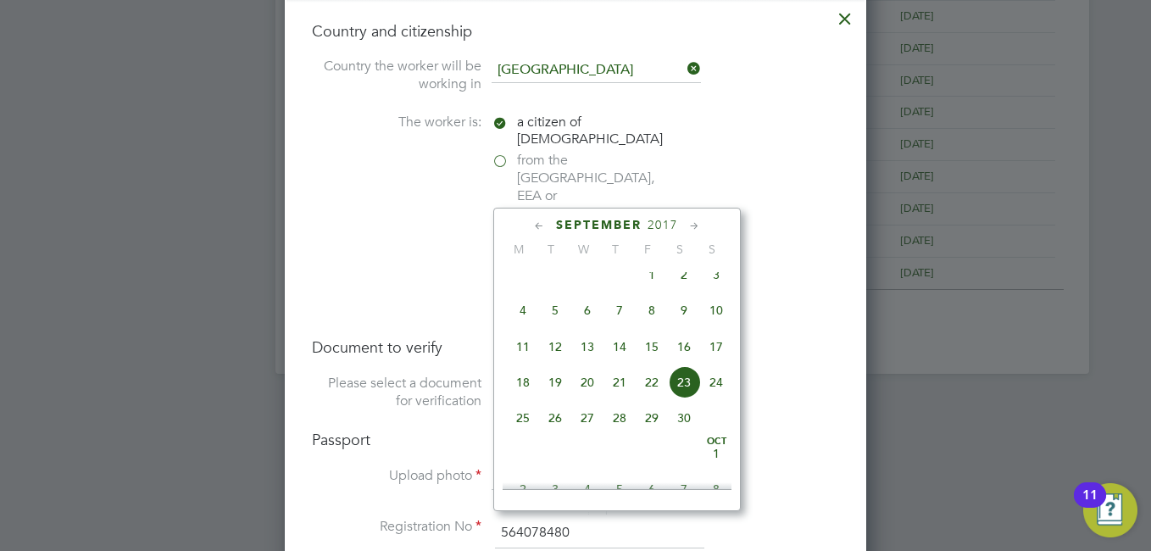
click at [695, 226] on icon at bounding box center [695, 226] width 16 height 19
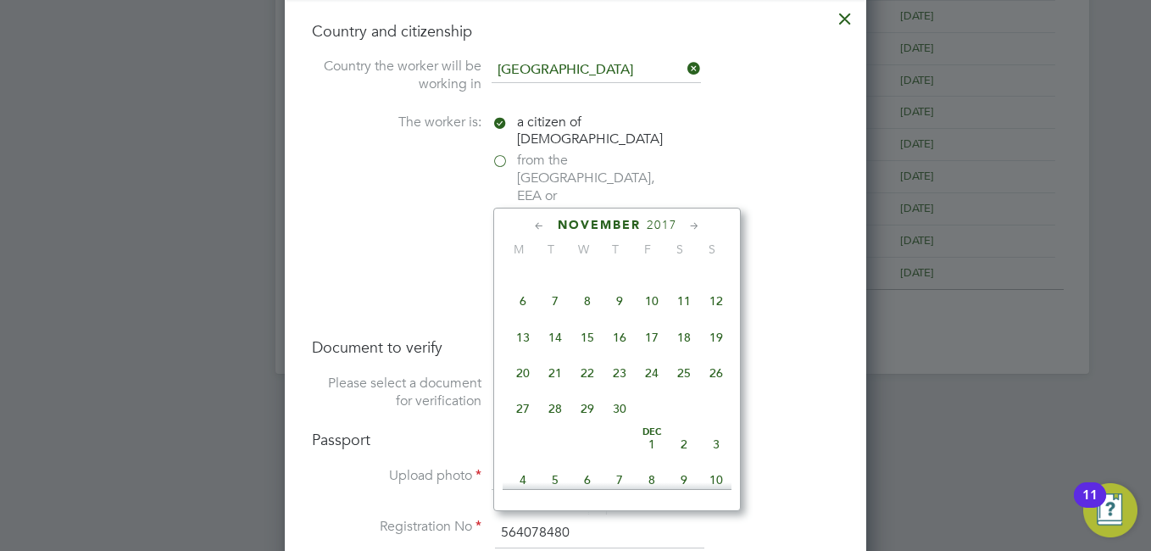
click at [666, 225] on span "2017" at bounding box center [662, 225] width 31 height 14
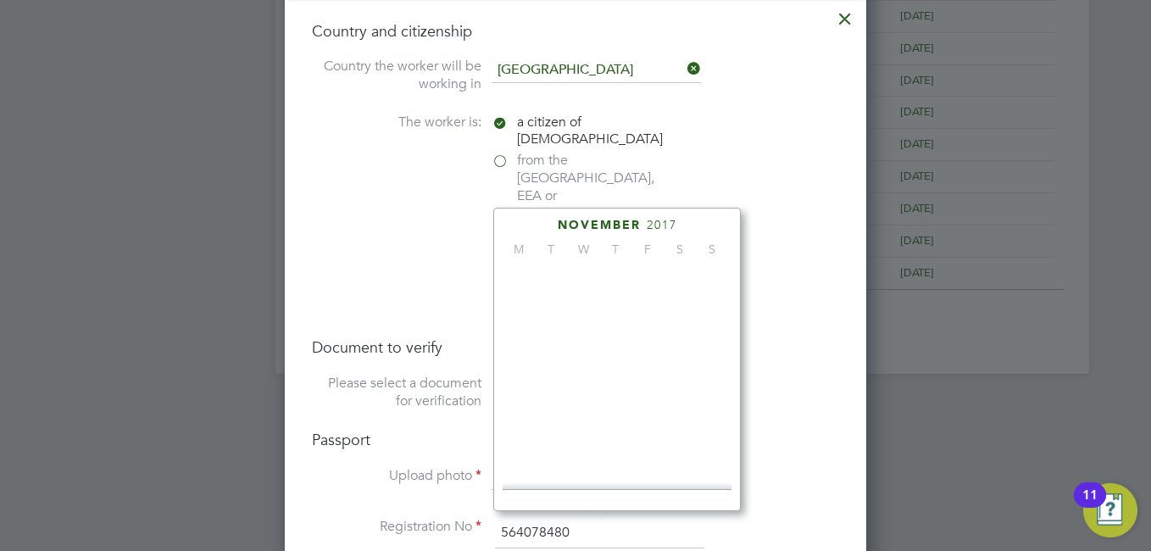
scroll to position [449, 0]
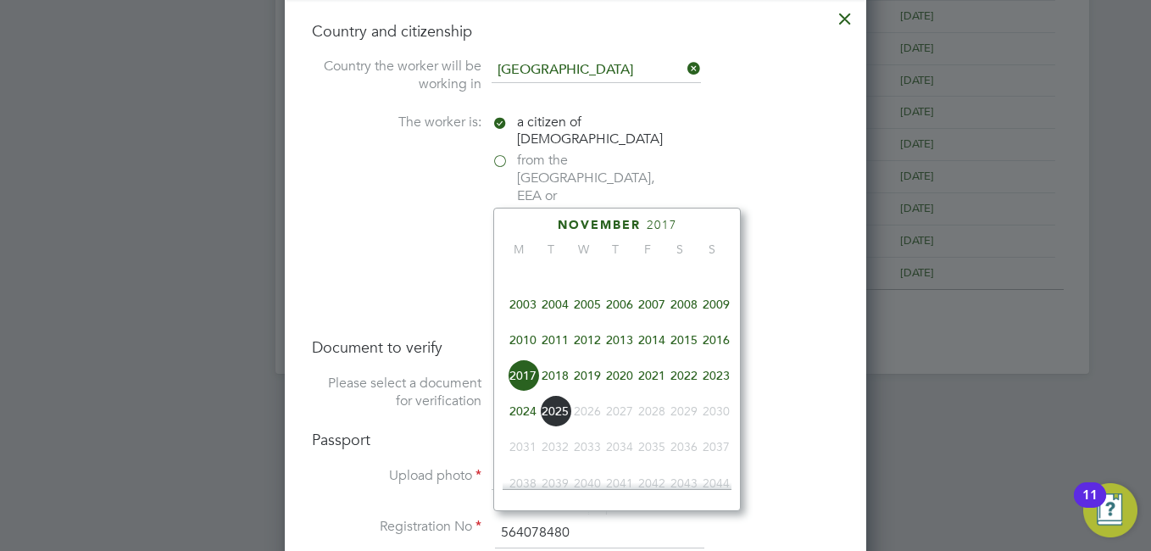
click at [579, 382] on span "2019" at bounding box center [587, 375] width 32 height 32
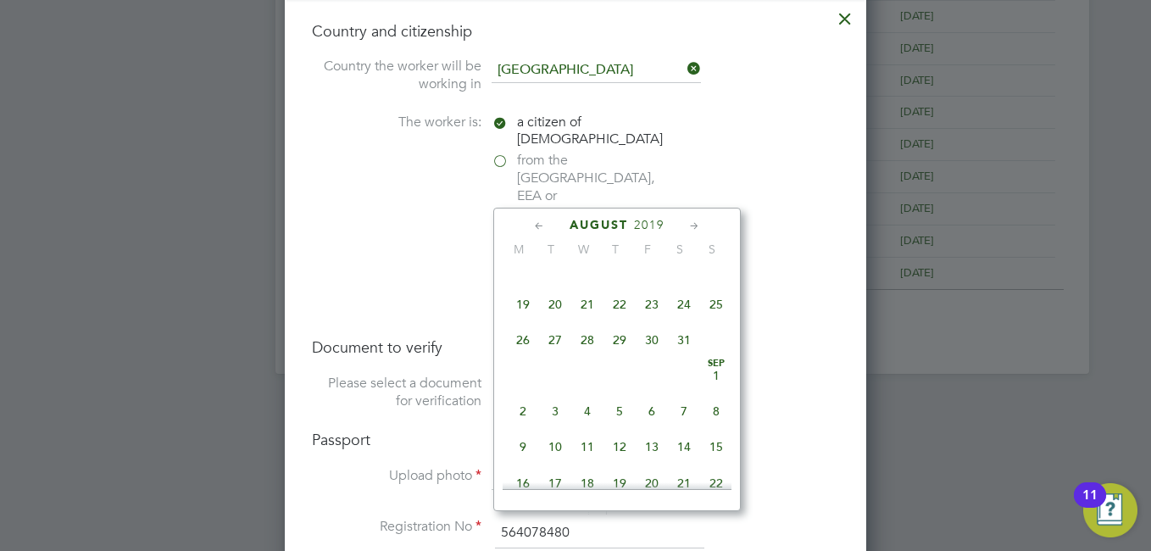
click at [689, 228] on icon at bounding box center [695, 226] width 16 height 19
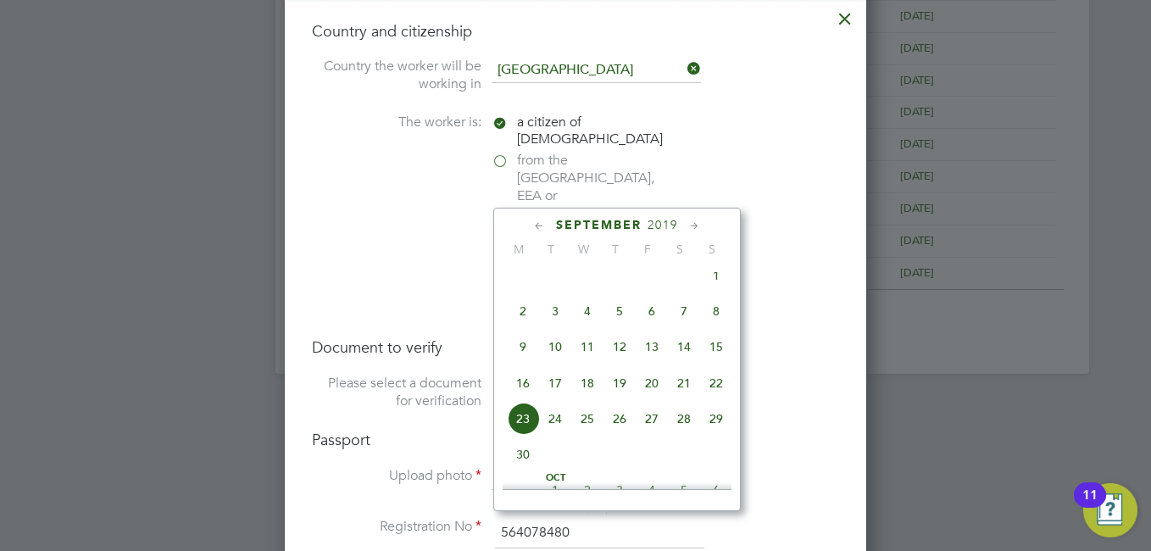
click at [689, 228] on icon at bounding box center [695, 226] width 16 height 19
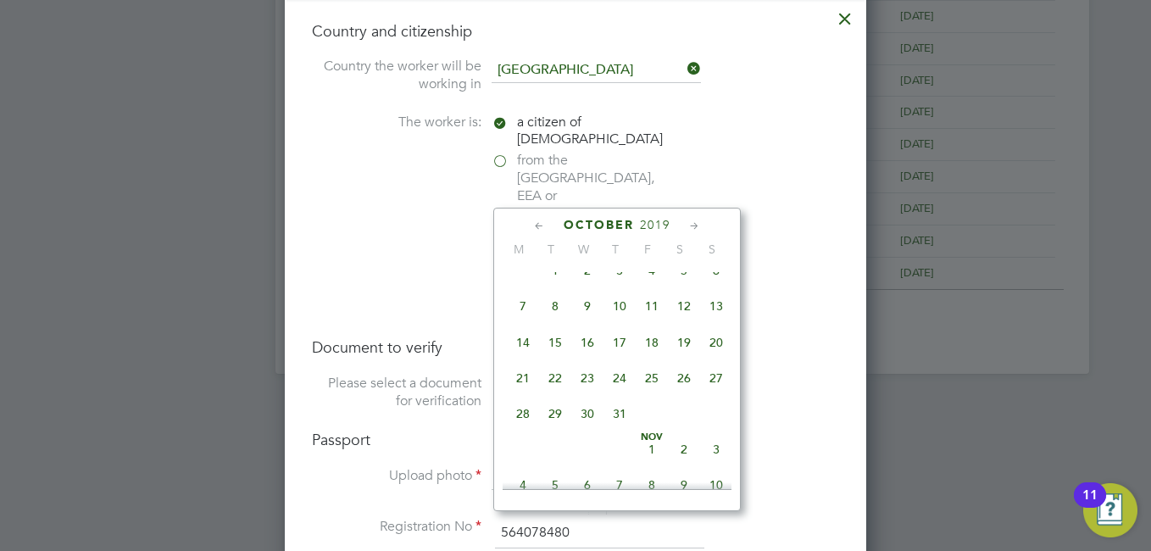
click at [689, 228] on icon at bounding box center [695, 226] width 16 height 19
click at [621, 316] on span "7" at bounding box center [620, 302] width 32 height 32
type input "[DATE]"
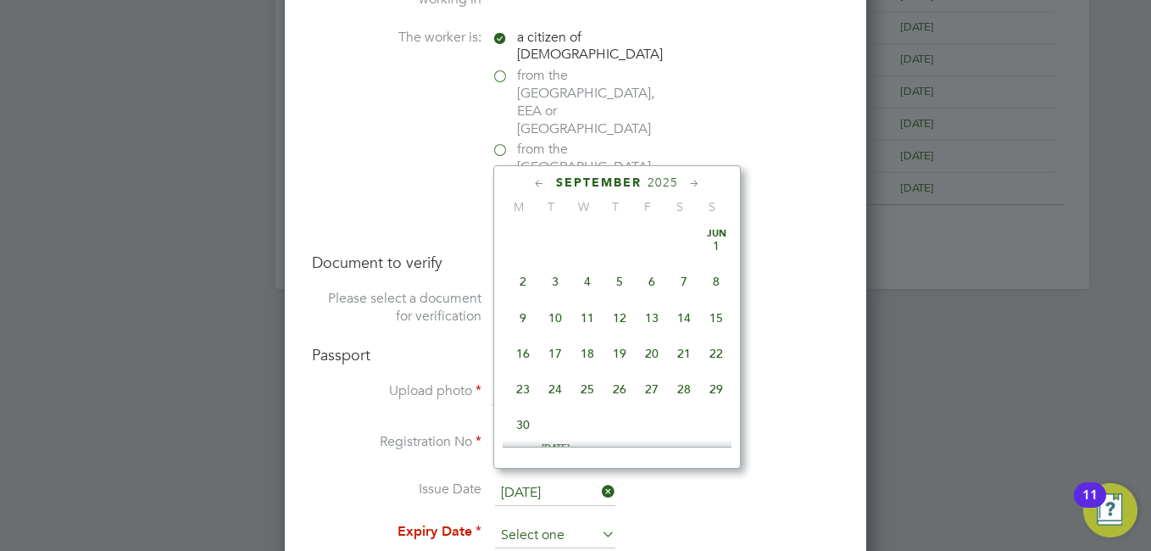
scroll to position [624, 0]
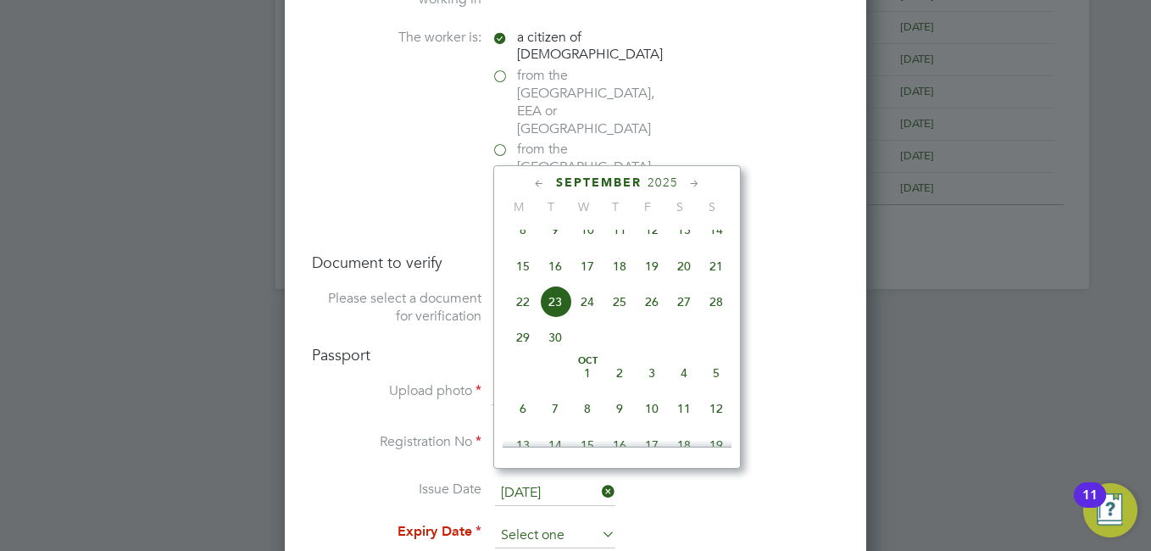
click at [532, 523] on input at bounding box center [555, 535] width 120 height 25
click at [692, 184] on icon at bounding box center [695, 184] width 16 height 19
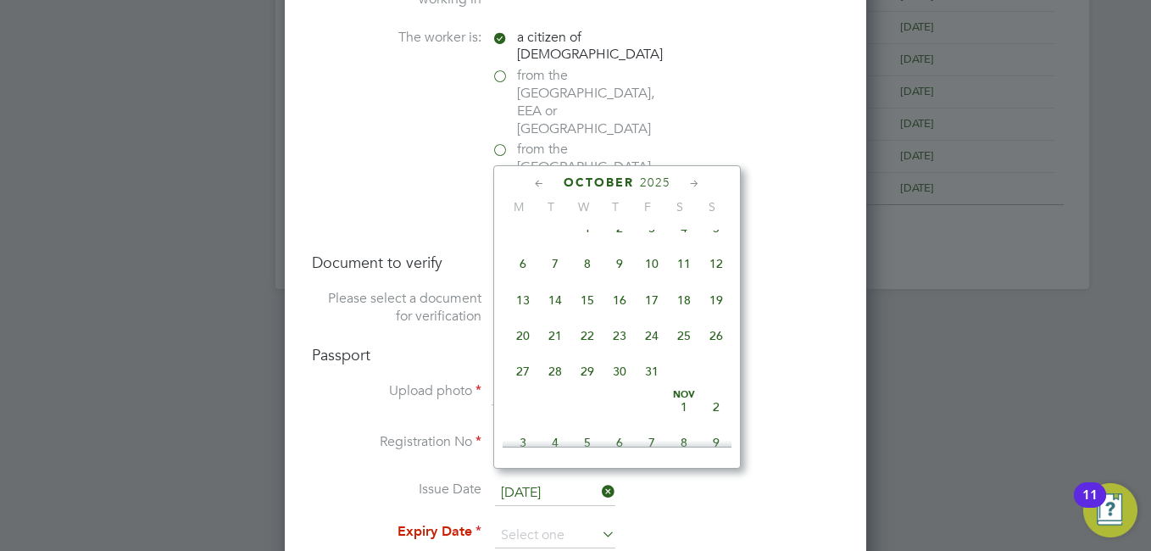
click at [670, 183] on span "2025" at bounding box center [655, 182] width 31 height 14
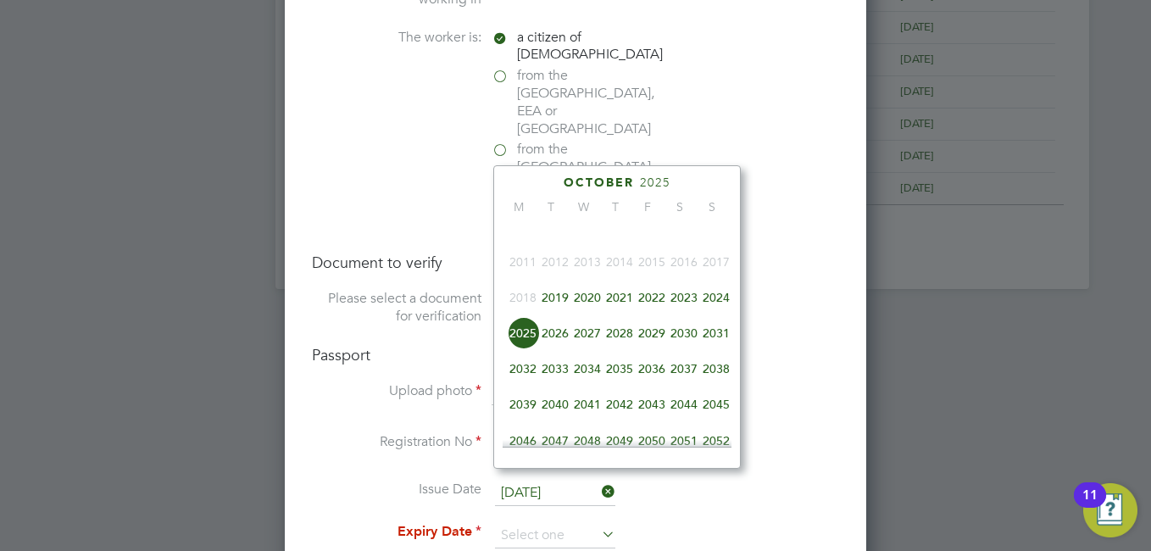
click at [664, 346] on span "2029" at bounding box center [652, 333] width 32 height 32
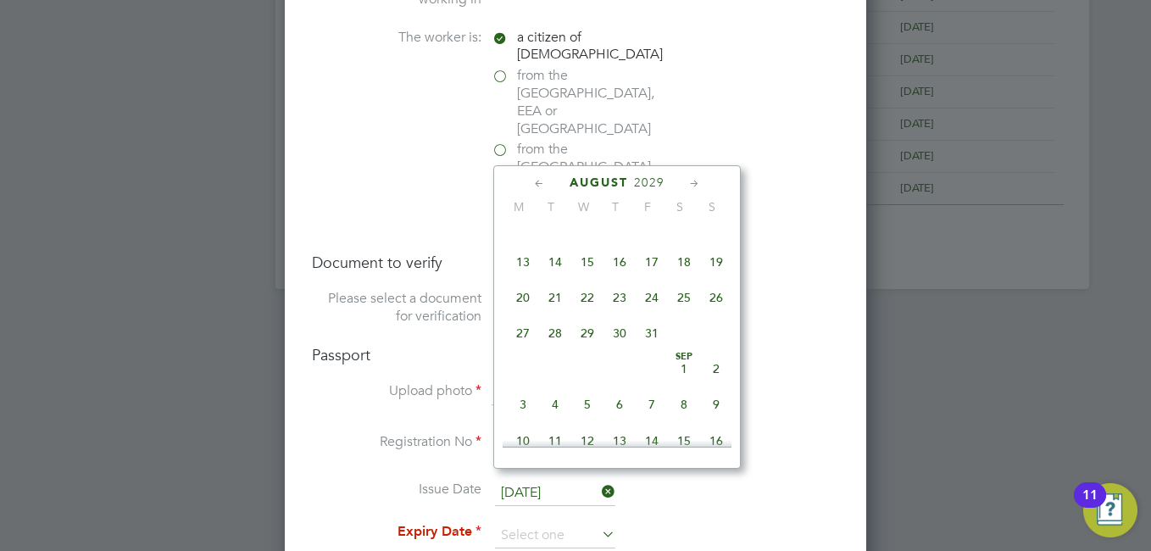
click at [688, 181] on icon at bounding box center [695, 184] width 16 height 19
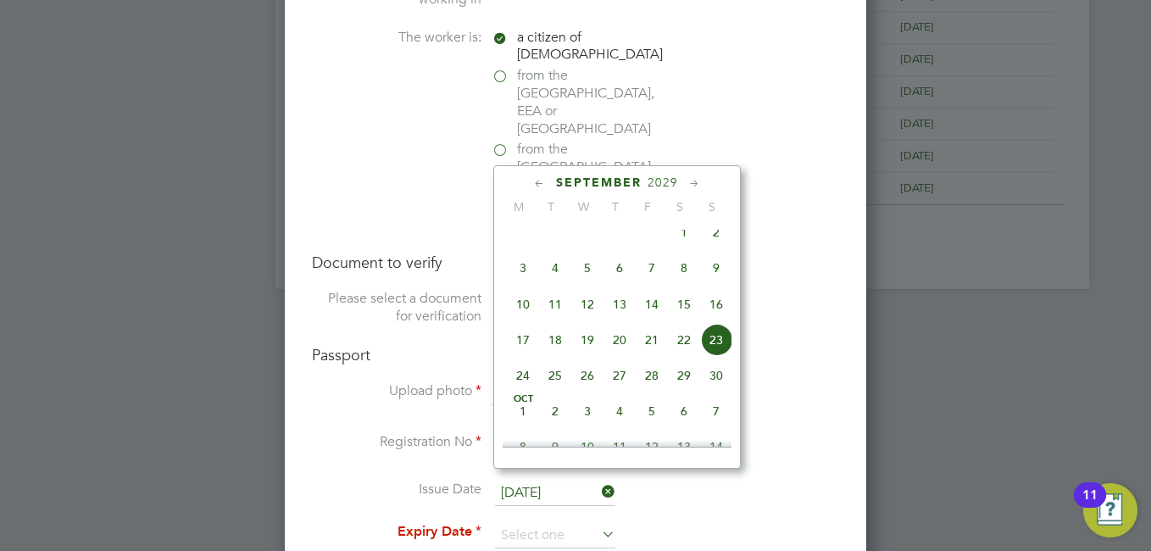
click at [688, 181] on icon at bounding box center [695, 184] width 16 height 19
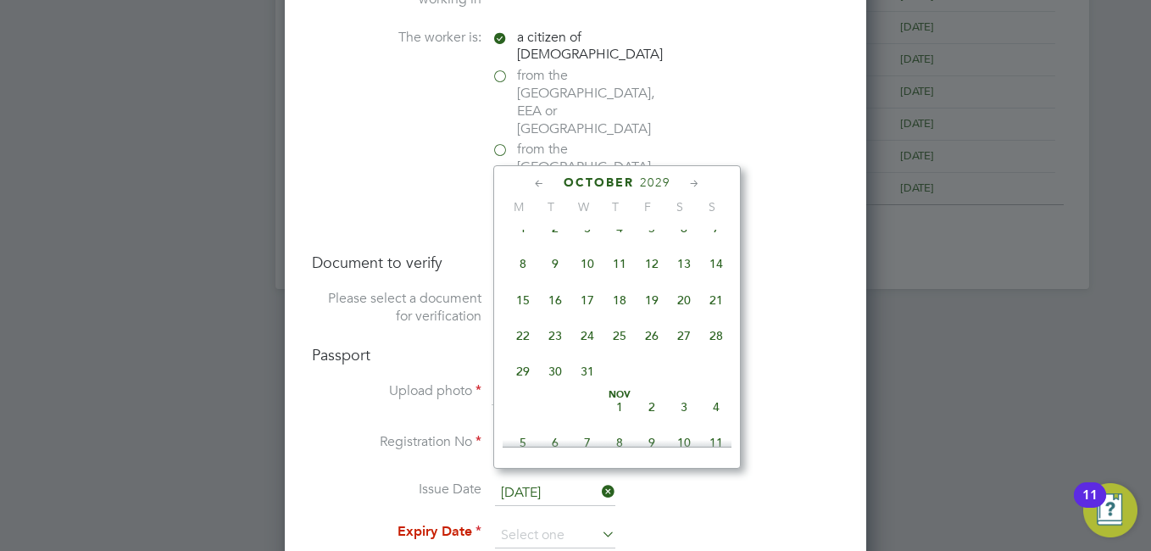
click at [687, 184] on icon at bounding box center [695, 184] width 16 height 19
click at [594, 276] on span "7" at bounding box center [587, 259] width 32 height 32
type input "[DATE]"
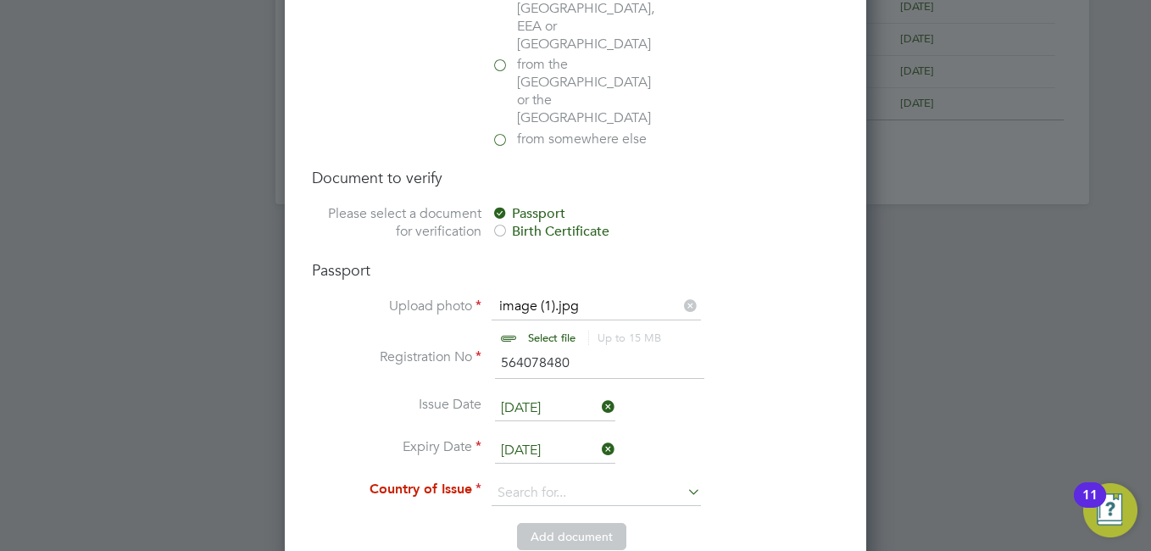
scroll to position [1312, 0]
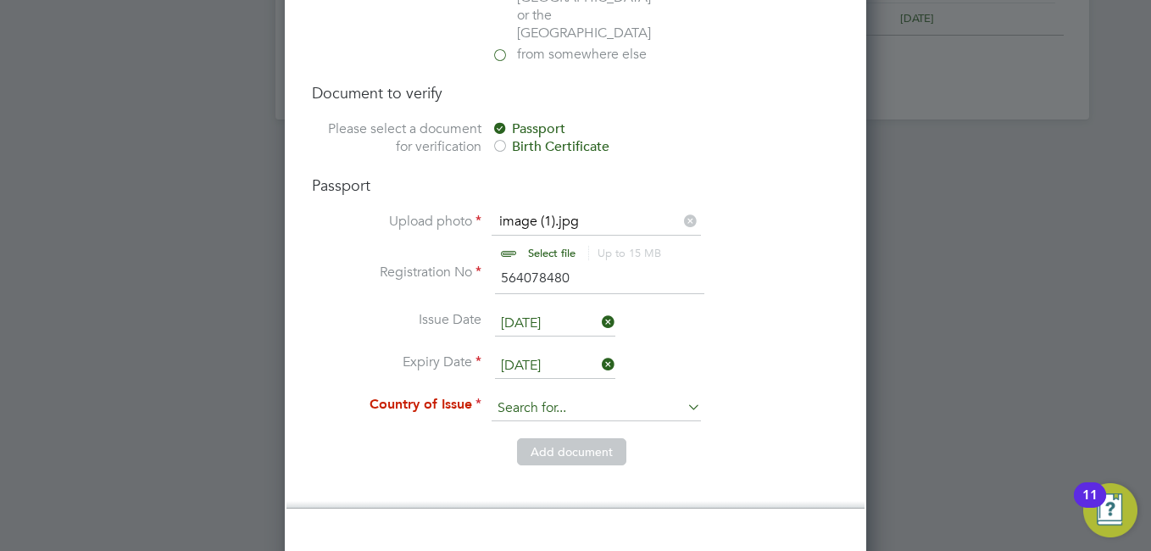
click at [598, 396] on input at bounding box center [596, 408] width 209 height 25
click at [575, 426] on li "Unit ed Kingdom" at bounding box center [612, 426] width 242 height 23
type input "[GEOGRAPHIC_DATA]"
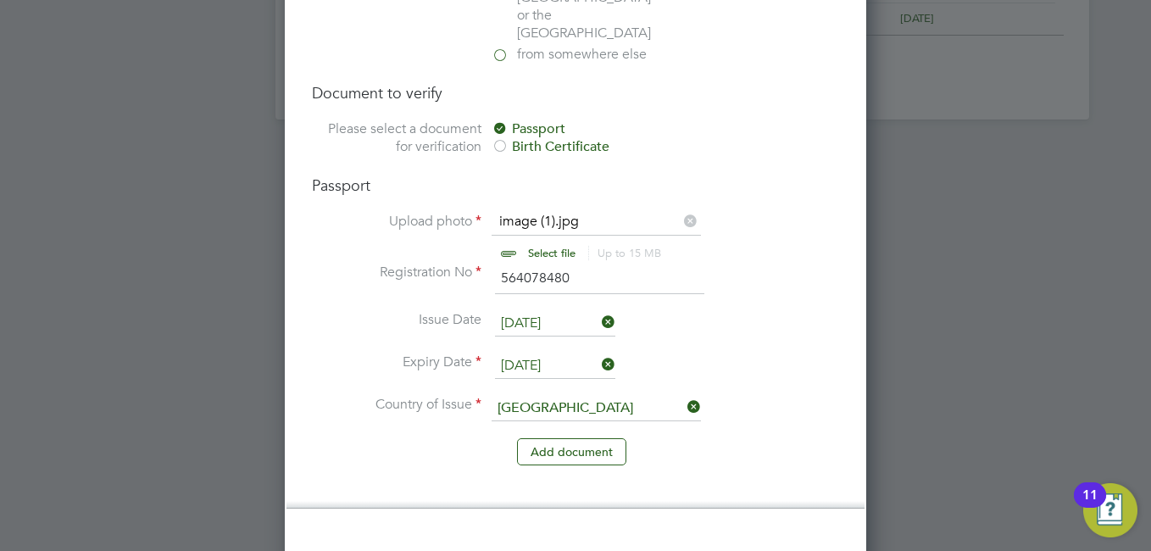
scroll to position [1481, 0]
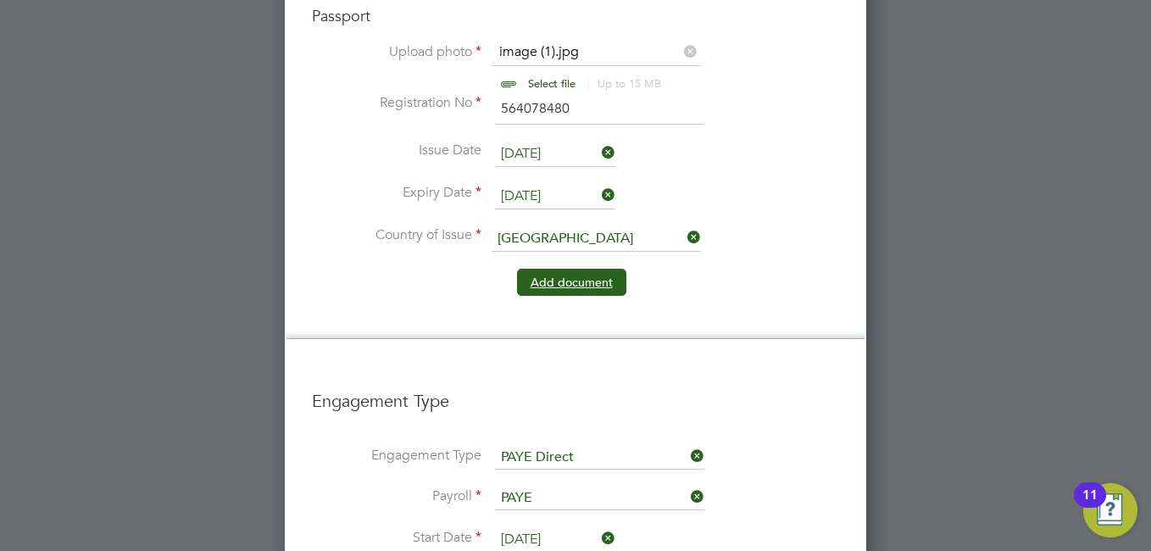
click at [545, 269] on button "Add document" at bounding box center [571, 282] width 109 height 27
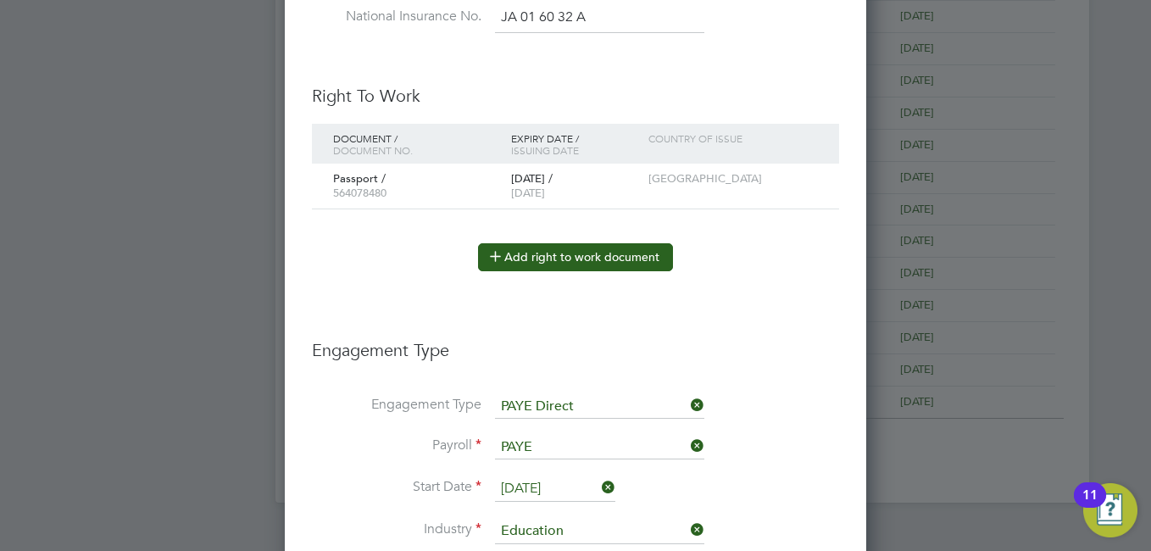
scroll to position [844, 0]
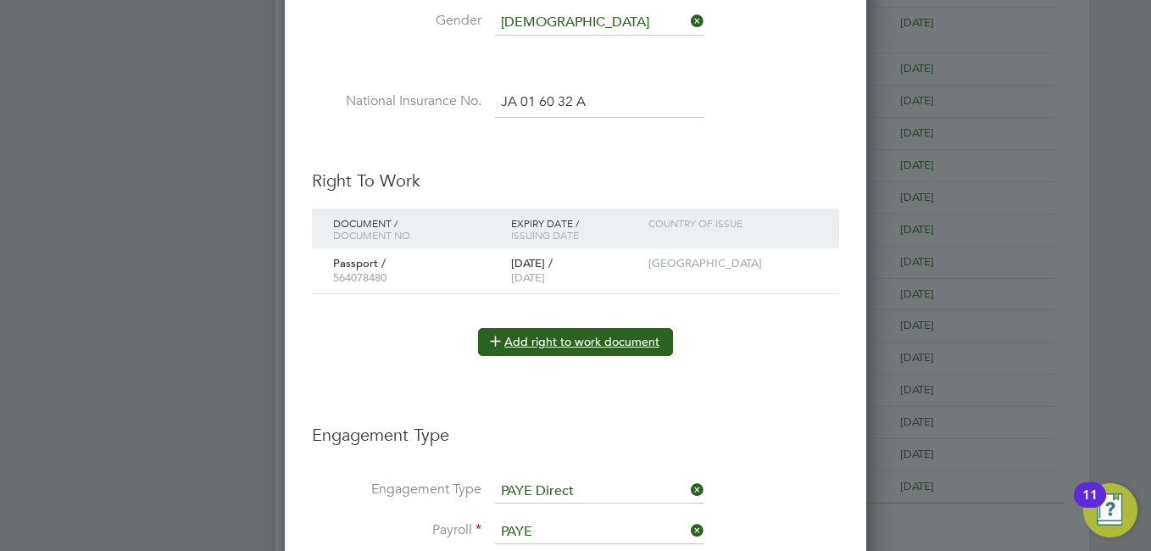
click at [565, 335] on button "Add right to work document" at bounding box center [575, 341] width 195 height 27
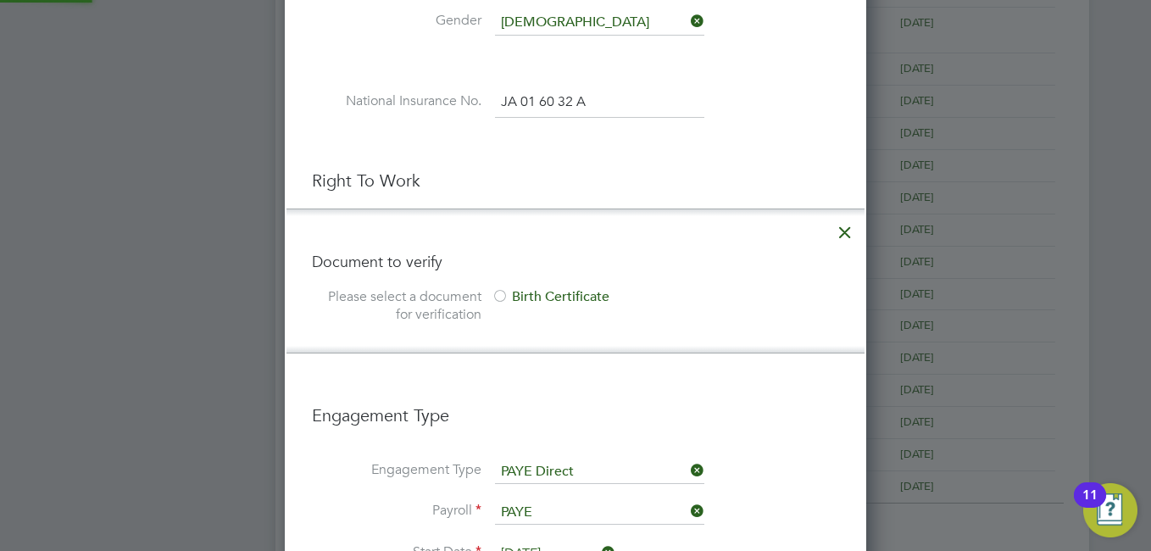
scroll to position [8, 8]
click at [843, 232] on icon at bounding box center [845, 228] width 31 height 31
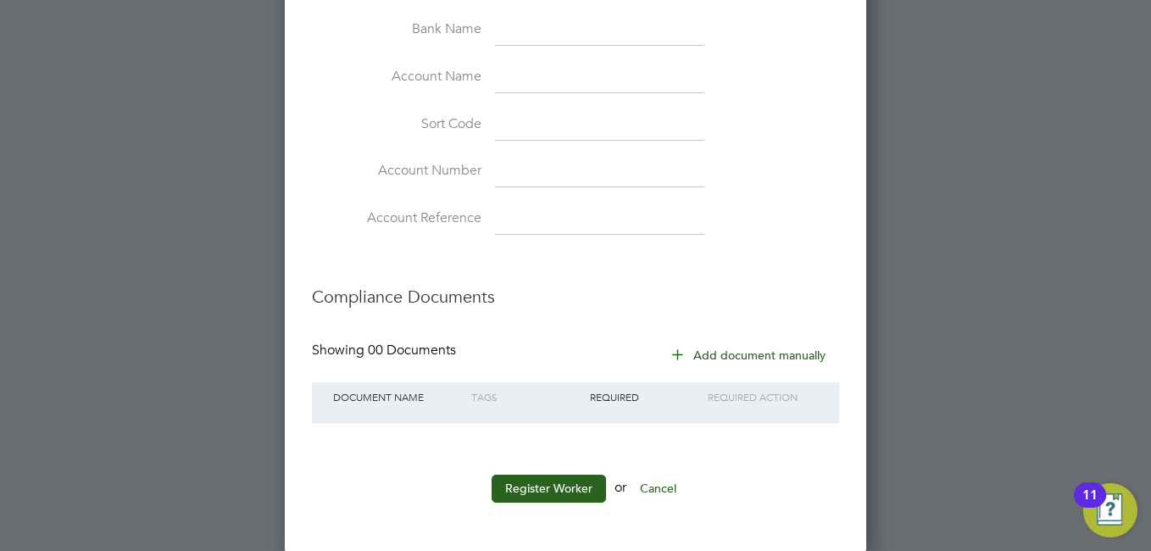
scroll to position [1693, 0]
click at [574, 487] on button "Register Worker" at bounding box center [549, 486] width 114 height 27
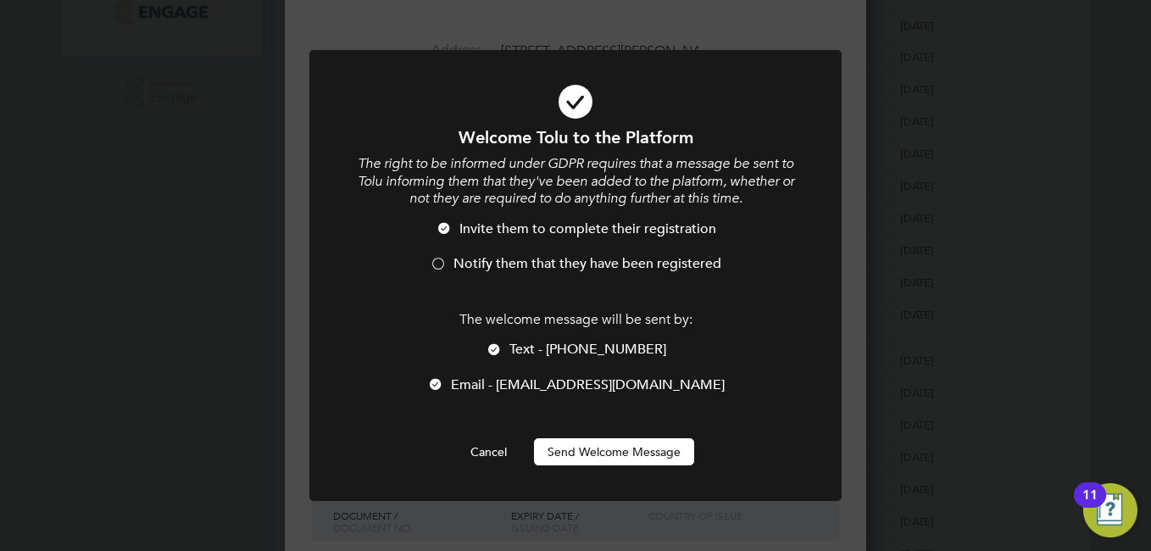
scroll to position [0, 0]
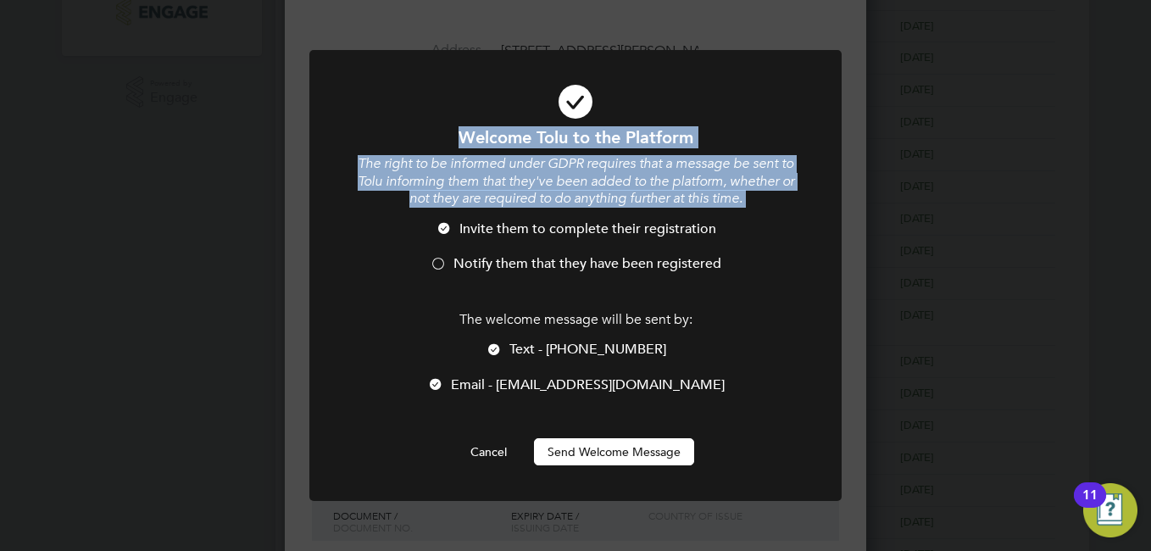
copy div "Welcome Tolu to the Platform The right to be informed under GDPR requires that …"
click at [738, 216] on div "The right to be informed under GDPR requires that a message be sent to Tolu inf…" at bounding box center [575, 223] width 441 height 136
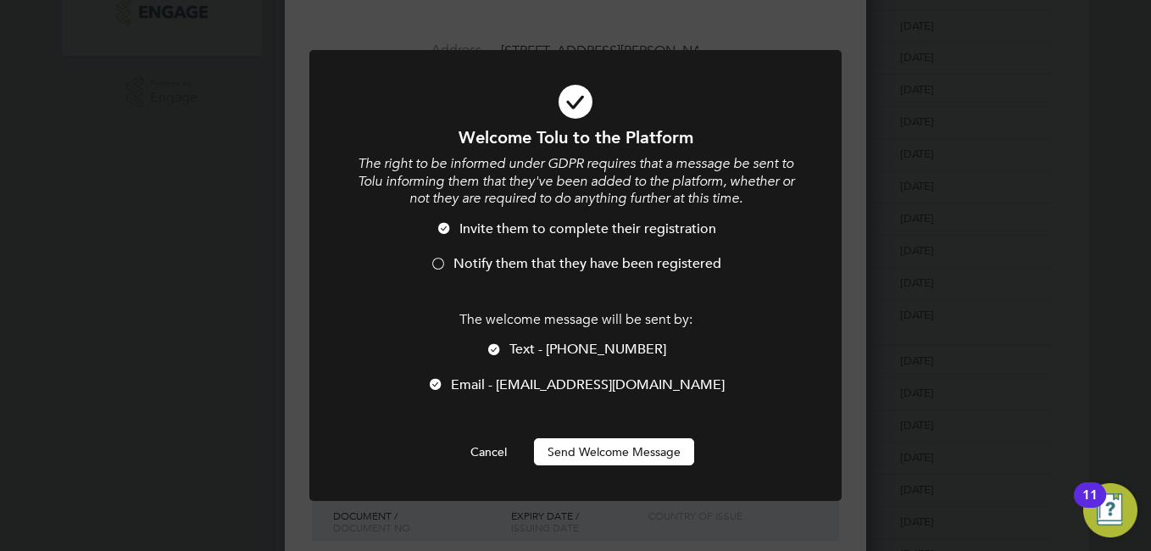
click at [434, 259] on div at bounding box center [438, 265] width 17 height 17
click at [615, 454] on button "Send Welcome Message" at bounding box center [614, 451] width 160 height 27
